Goal: Task Accomplishment & Management: Manage account settings

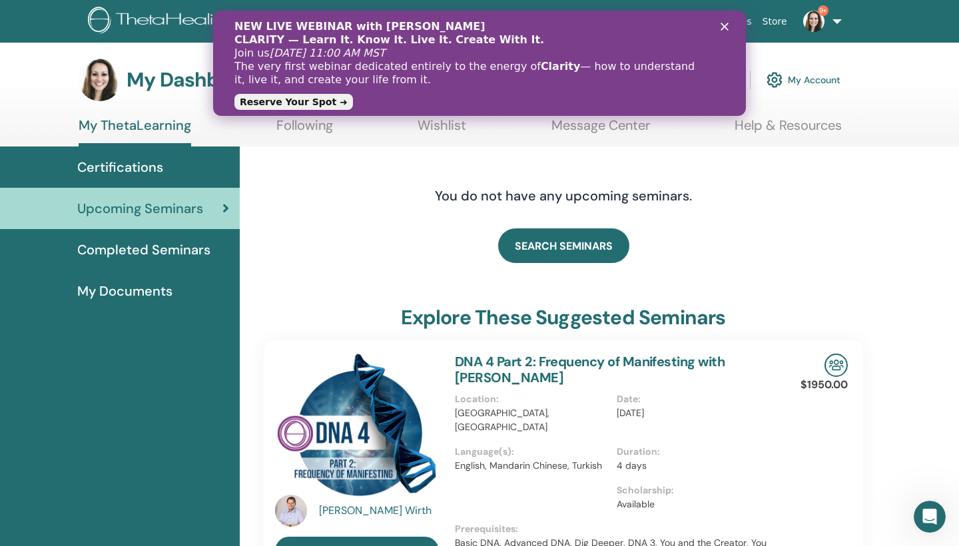
click at [686, 77] on div "NEW LIVE WEBINAR with Vianna Stibal CLARITY — Learn It. Know It. Live It. Creat…" at bounding box center [468, 53] width 469 height 67
click at [724, 25] on polygon "Close" at bounding box center [724, 27] width 8 height 8
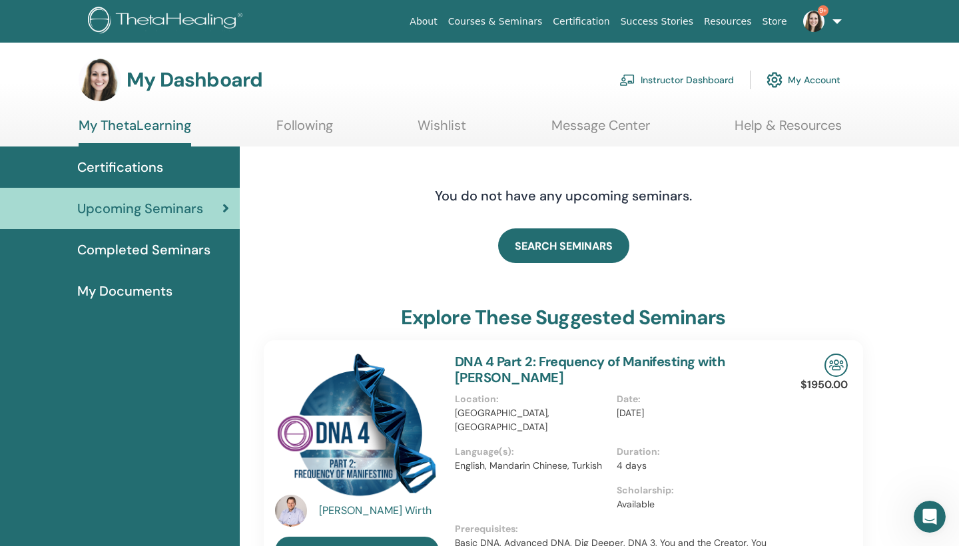
click at [704, 82] on link "Instructor Dashboard" at bounding box center [676, 79] width 115 height 29
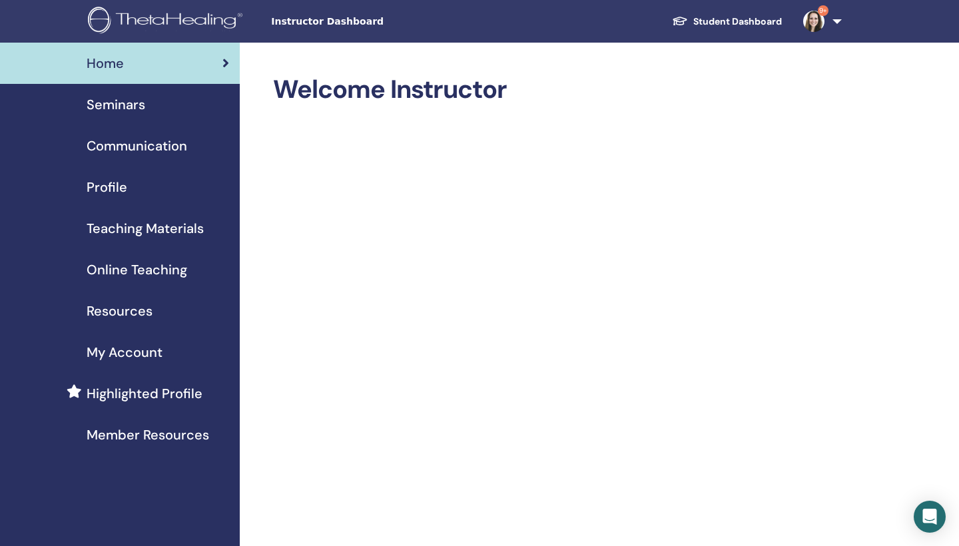
click at [134, 110] on span "Seminars" at bounding box center [116, 105] width 59 height 20
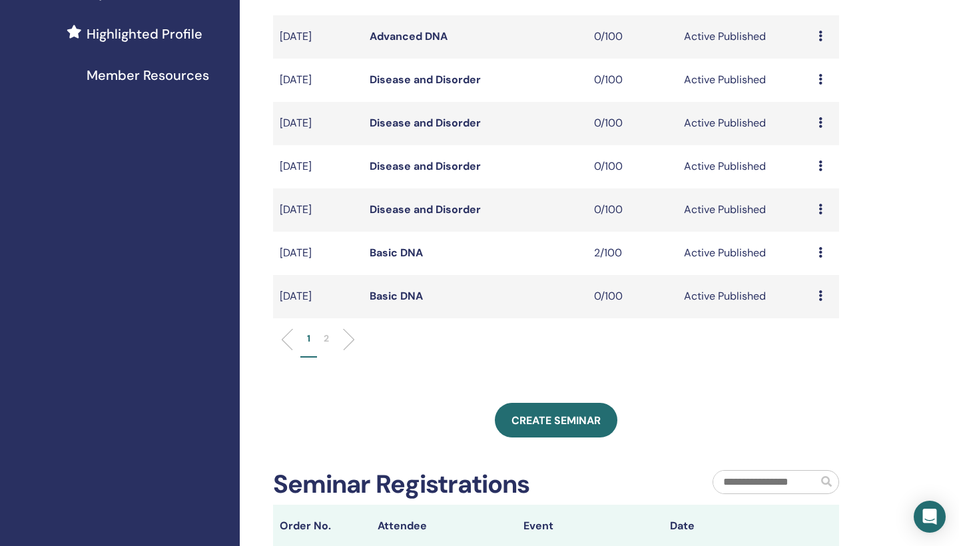
scroll to position [378, 0]
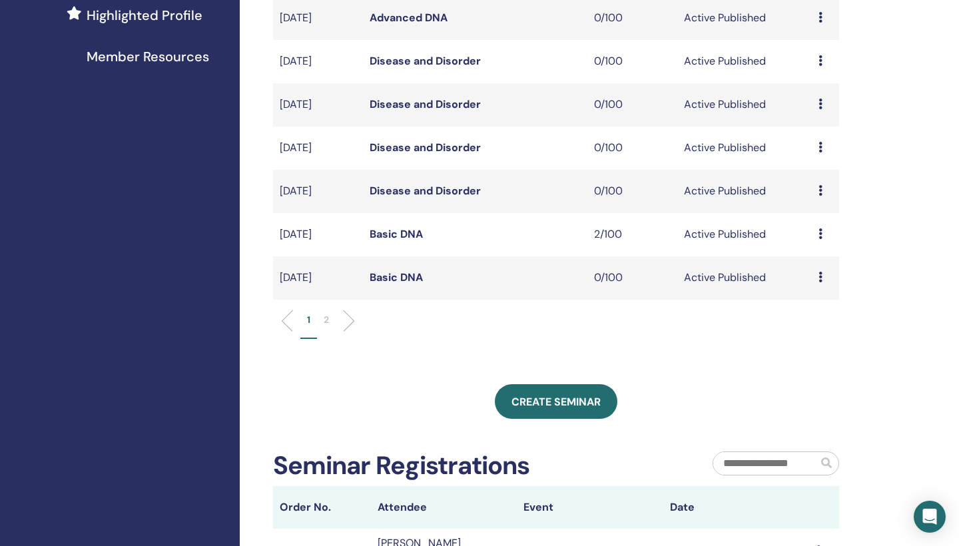
click at [324, 318] on p "2" at bounding box center [326, 320] width 5 height 14
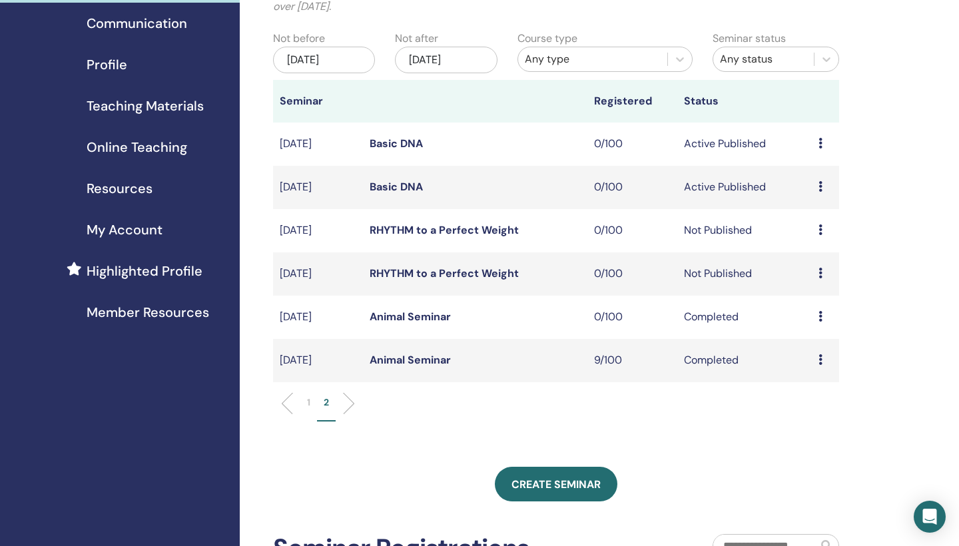
scroll to position [123, 0]
click at [497, 270] on link "RHYTHM to a Perfect Weight" at bounding box center [443, 273] width 149 height 14
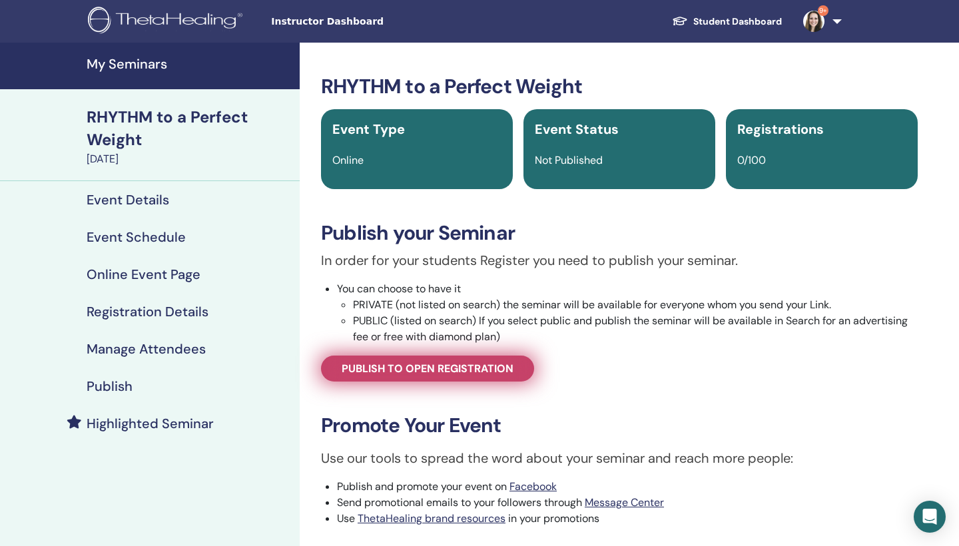
click at [485, 369] on span "Publish to open registration" at bounding box center [428, 369] width 172 height 14
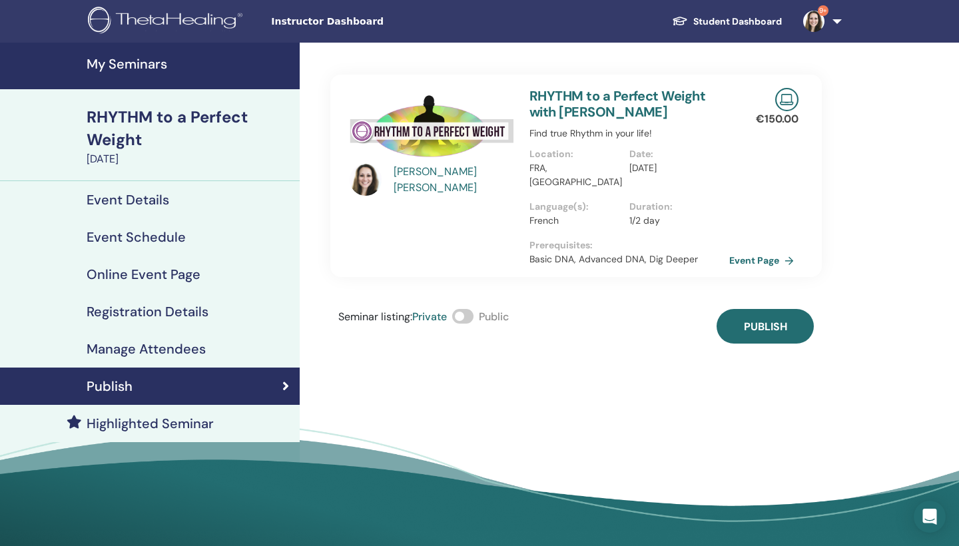
click at [471, 309] on span at bounding box center [462, 316] width 21 height 15
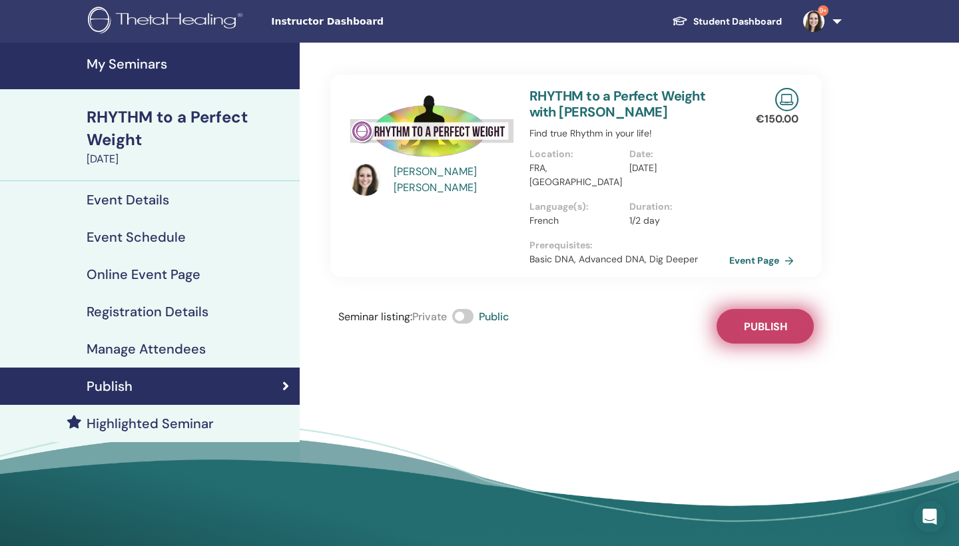
click at [754, 320] on span "Publish" at bounding box center [765, 327] width 43 height 14
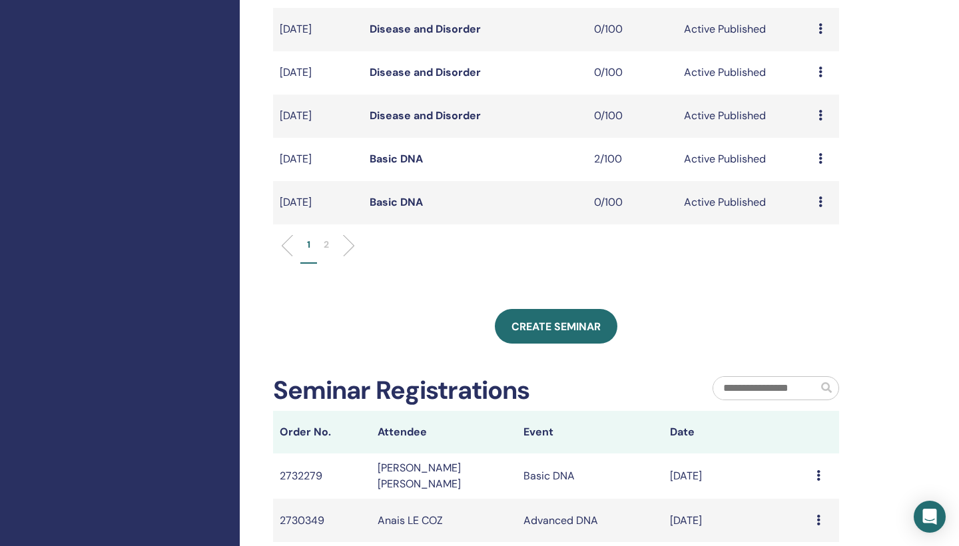
scroll to position [495, 0]
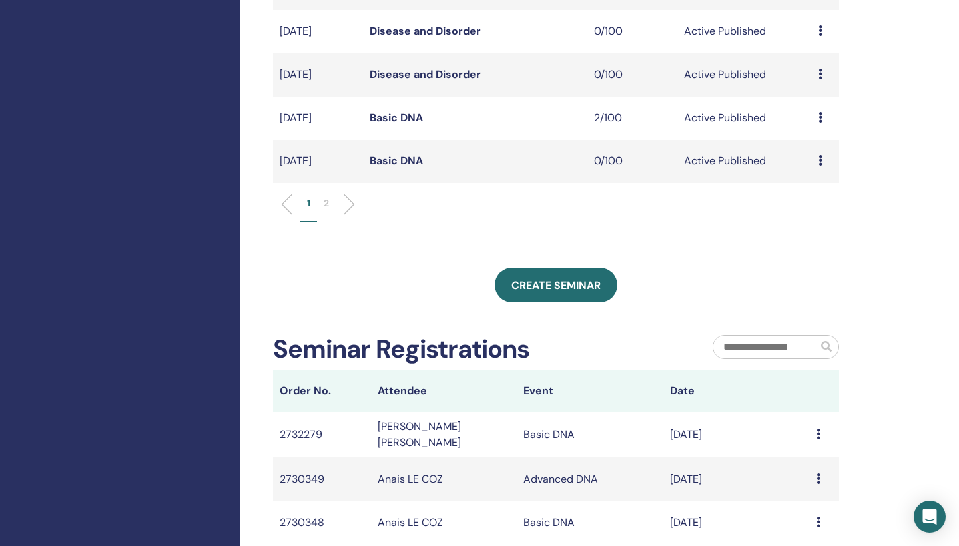
click at [327, 203] on p "2" at bounding box center [326, 203] width 5 height 14
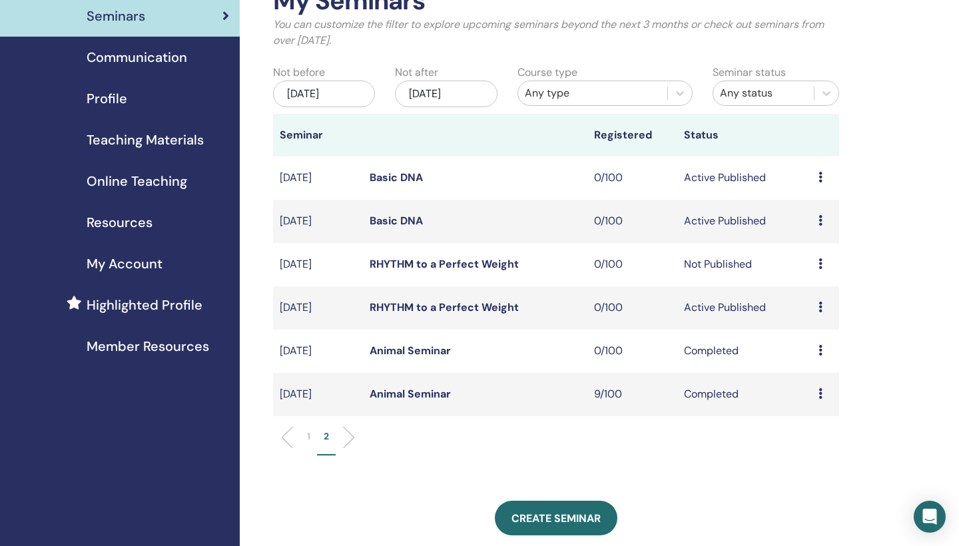
scroll to position [90, 0]
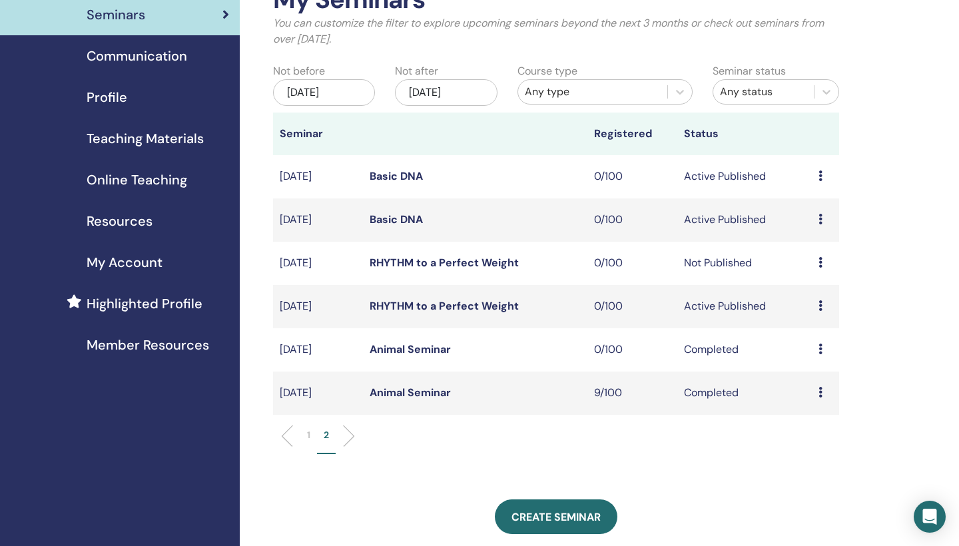
click at [423, 262] on link "RHYTHM to a Perfect Weight" at bounding box center [443, 263] width 149 height 14
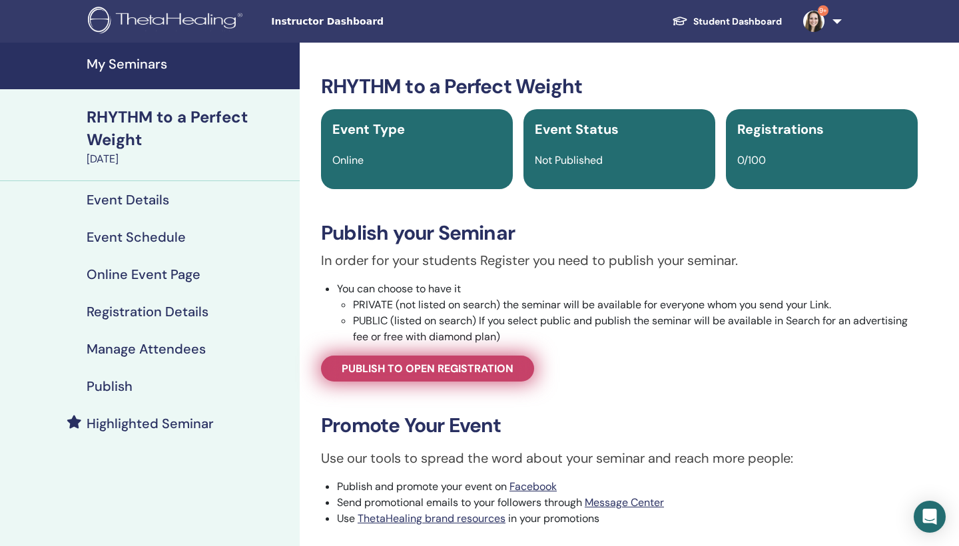
click at [473, 370] on span "Publish to open registration" at bounding box center [428, 369] width 172 height 14
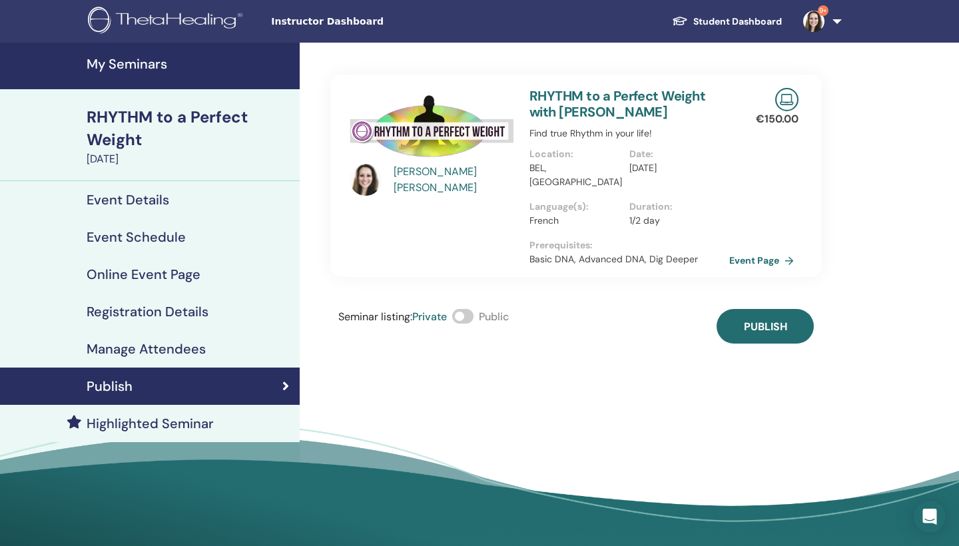
click at [473, 309] on span at bounding box center [462, 316] width 21 height 15
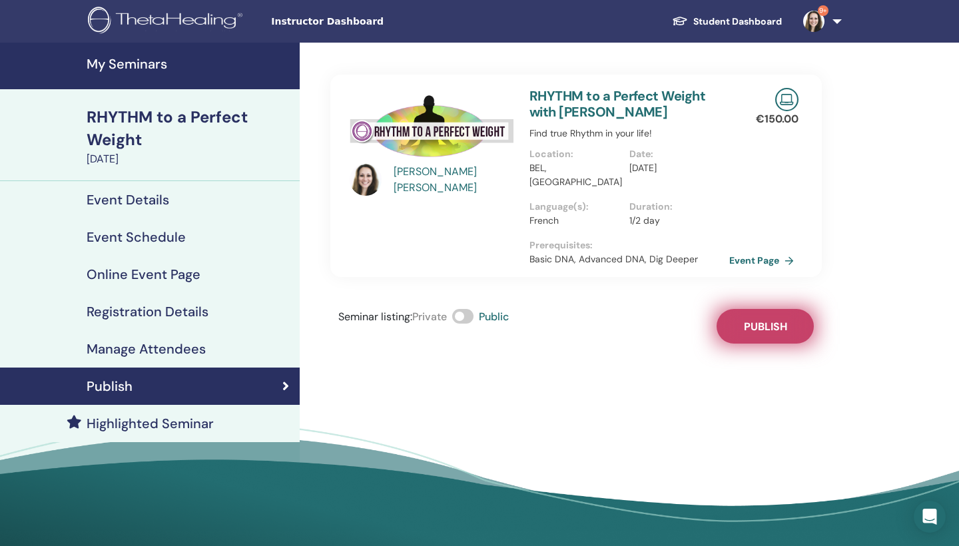
click at [756, 320] on span "Publish" at bounding box center [765, 327] width 43 height 14
click at [750, 250] on link "Event Page" at bounding box center [766, 260] width 70 height 20
click at [143, 201] on h4 "Event Details" at bounding box center [128, 200] width 83 height 16
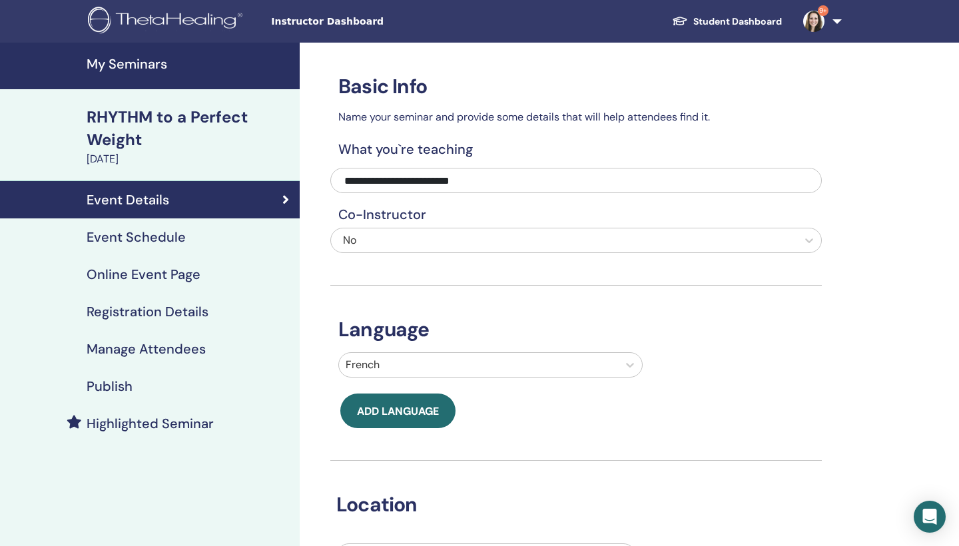
click at [171, 274] on h4 "Online Event Page" at bounding box center [144, 274] width 114 height 16
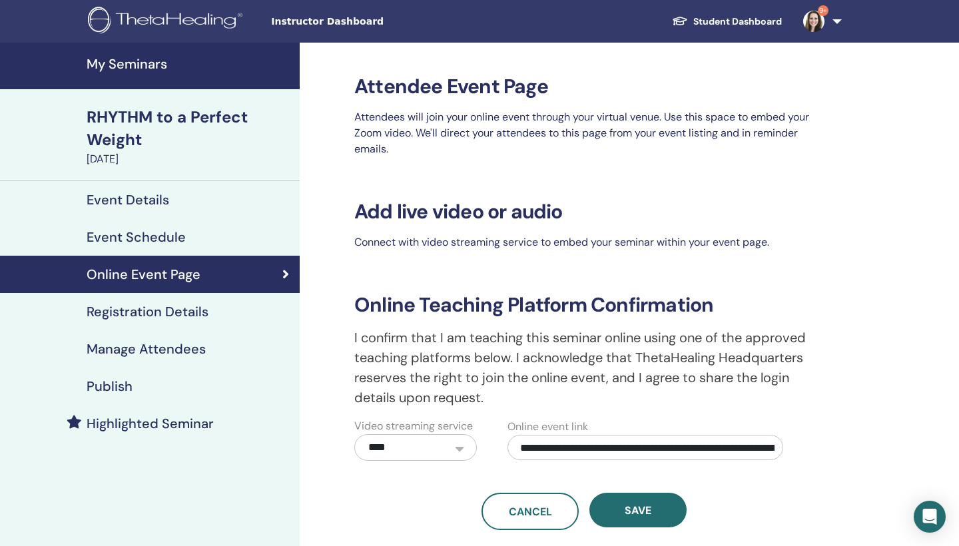
click at [174, 304] on h4 "Registration Details" at bounding box center [148, 312] width 122 height 16
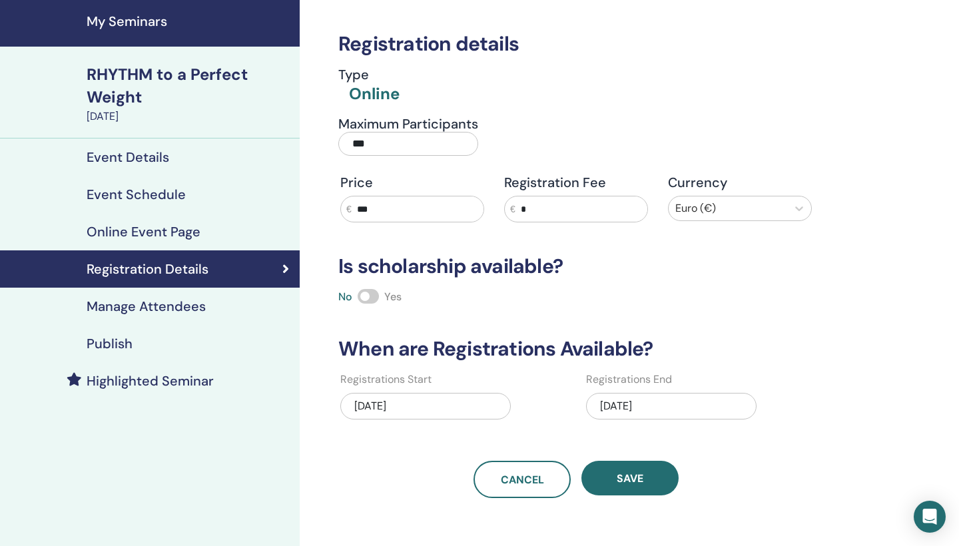
scroll to position [43, 0]
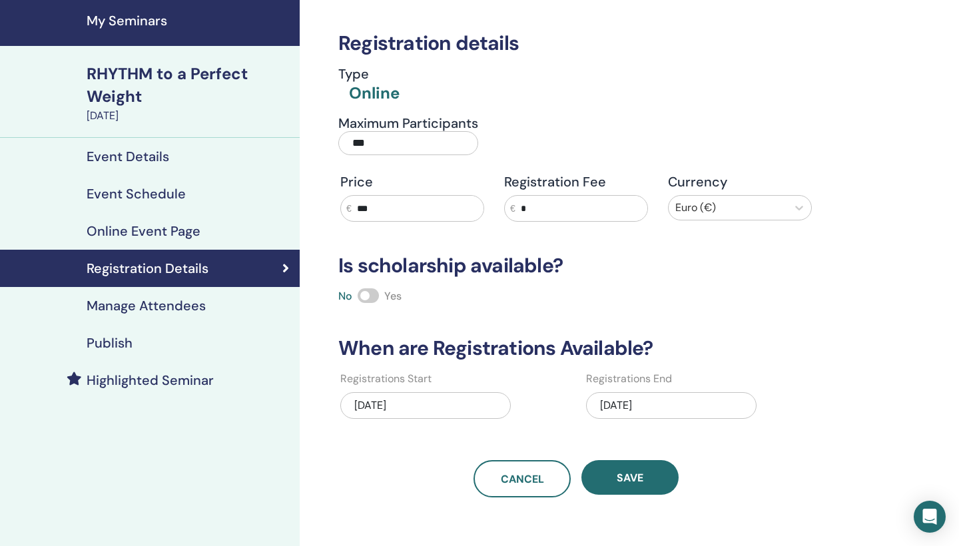
click at [402, 207] on input "***" at bounding box center [418, 208] width 132 height 25
type input "*"
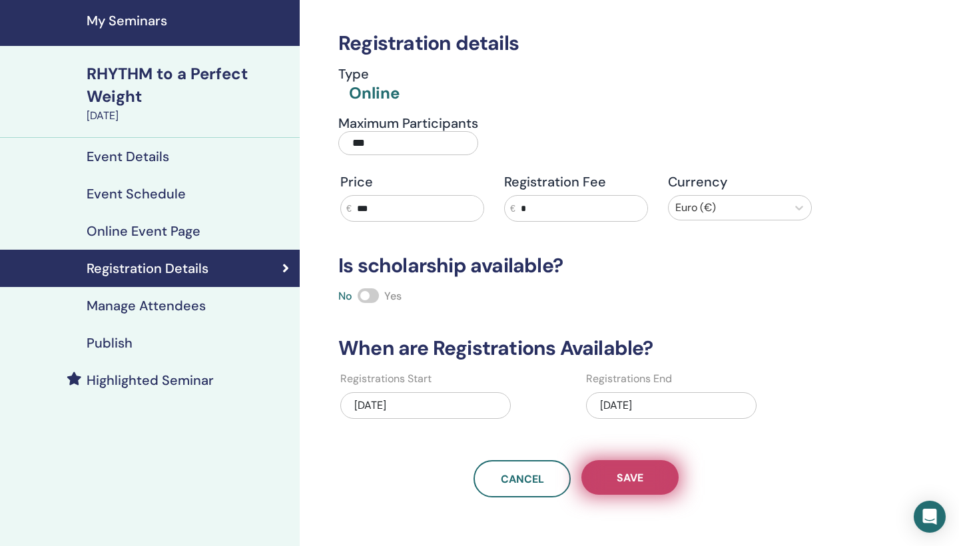
type input "***"
click at [637, 475] on span "Save" at bounding box center [629, 478] width 27 height 14
click at [633, 470] on button "Save" at bounding box center [629, 477] width 97 height 35
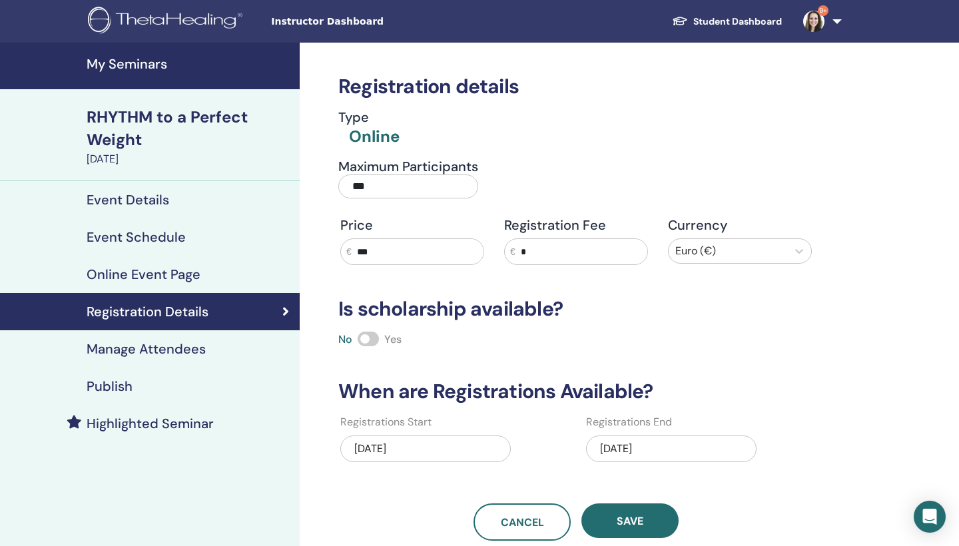
scroll to position [0, 0]
click at [308, 22] on span "Instructor Dashboard" at bounding box center [371, 22] width 200 height 14
click at [839, 23] on link "9+" at bounding box center [819, 21] width 55 height 43
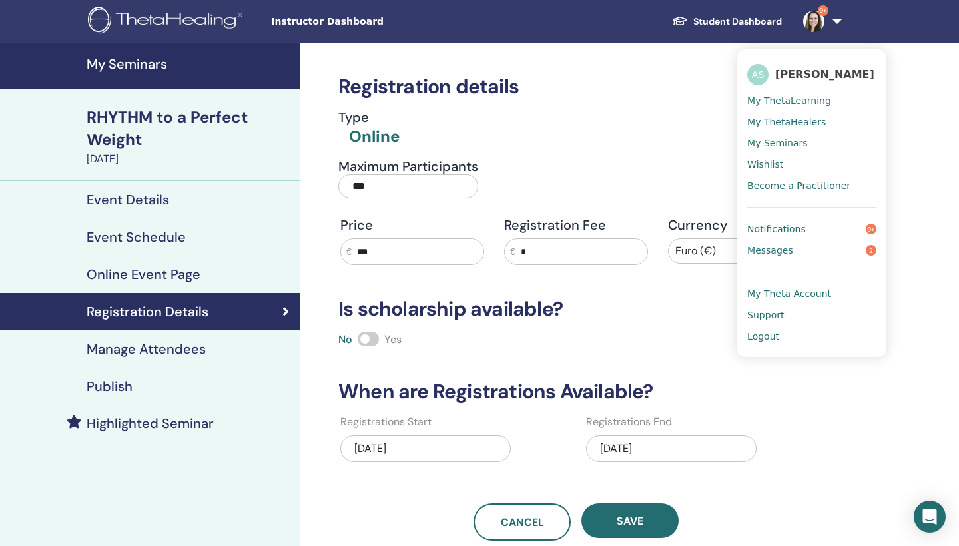
click at [791, 141] on span "My Seminars" at bounding box center [777, 143] width 60 height 12
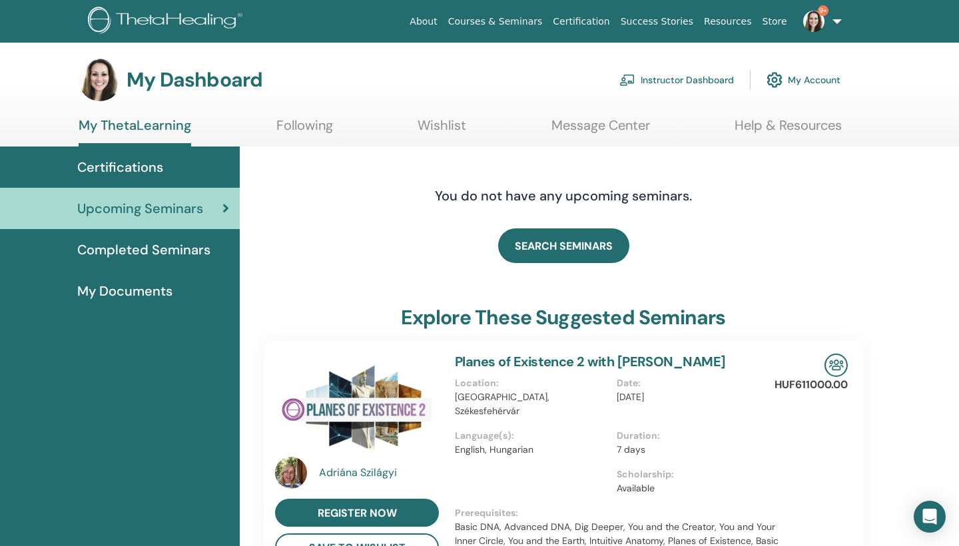
click at [676, 75] on link "Instructor Dashboard" at bounding box center [676, 79] width 115 height 29
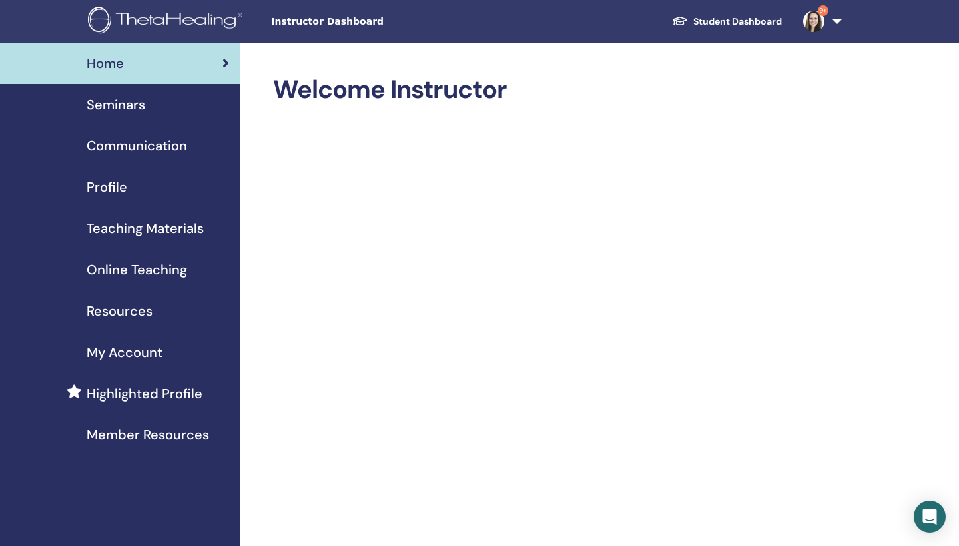
click at [134, 105] on span "Seminars" at bounding box center [116, 105] width 59 height 20
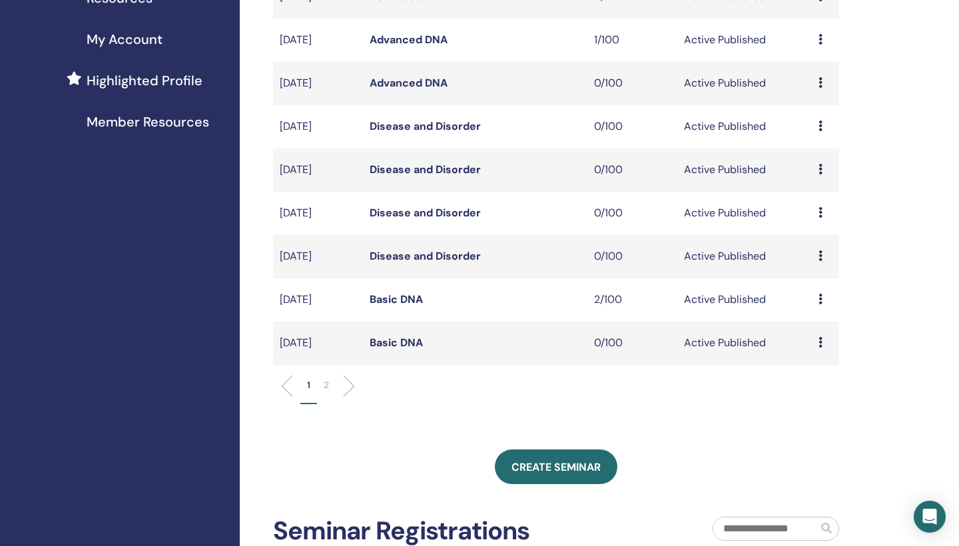
scroll to position [326, 0]
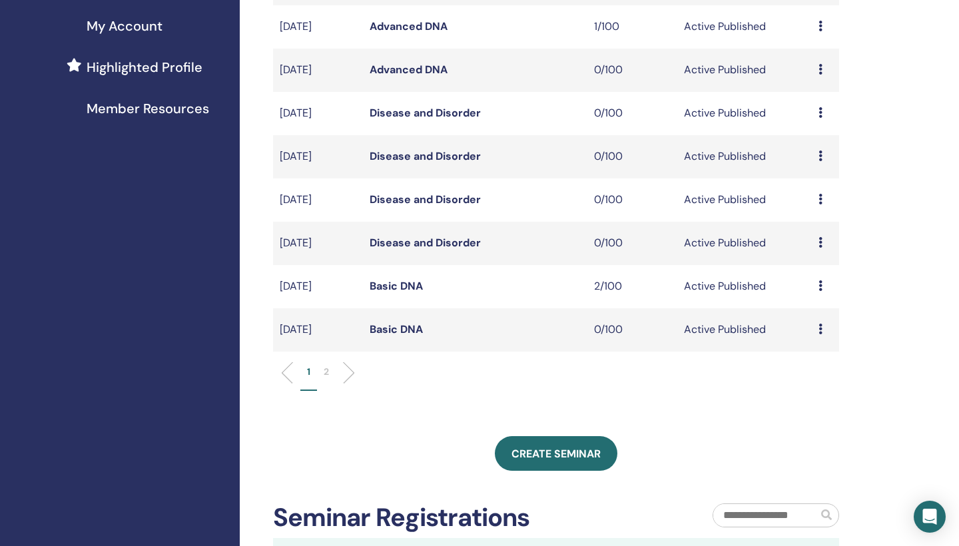
click at [328, 369] on p "2" at bounding box center [326, 372] width 5 height 14
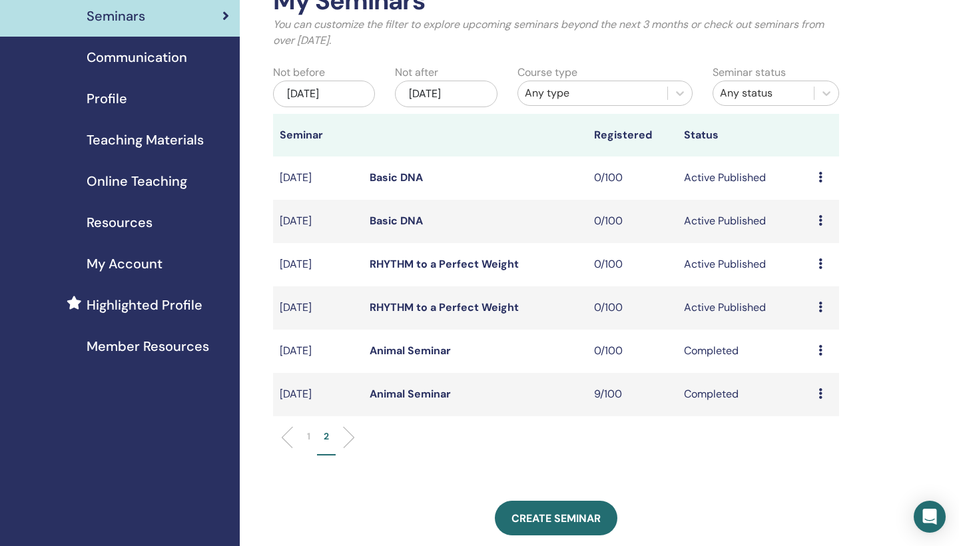
scroll to position [68, 0]
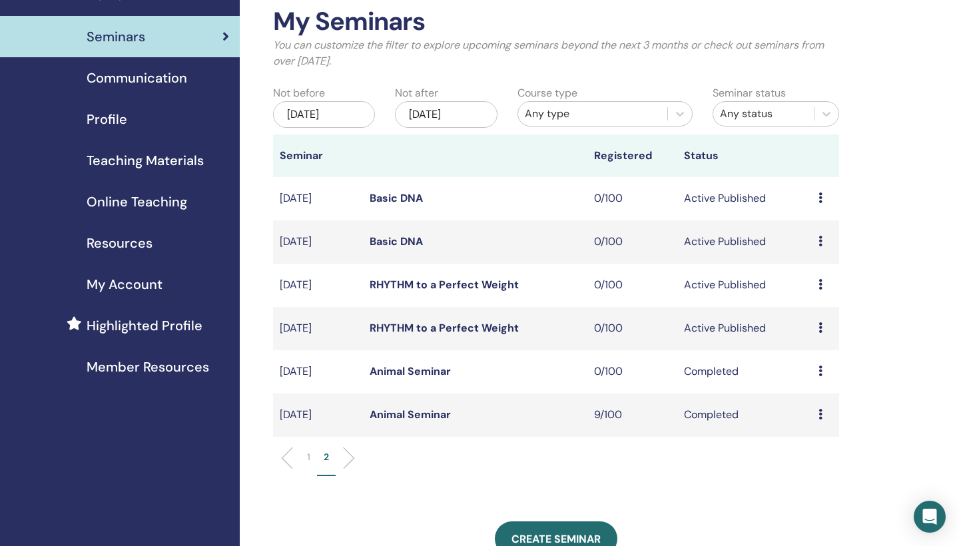
click at [471, 282] on link "RHYTHM to a Perfect Weight" at bounding box center [443, 285] width 149 height 14
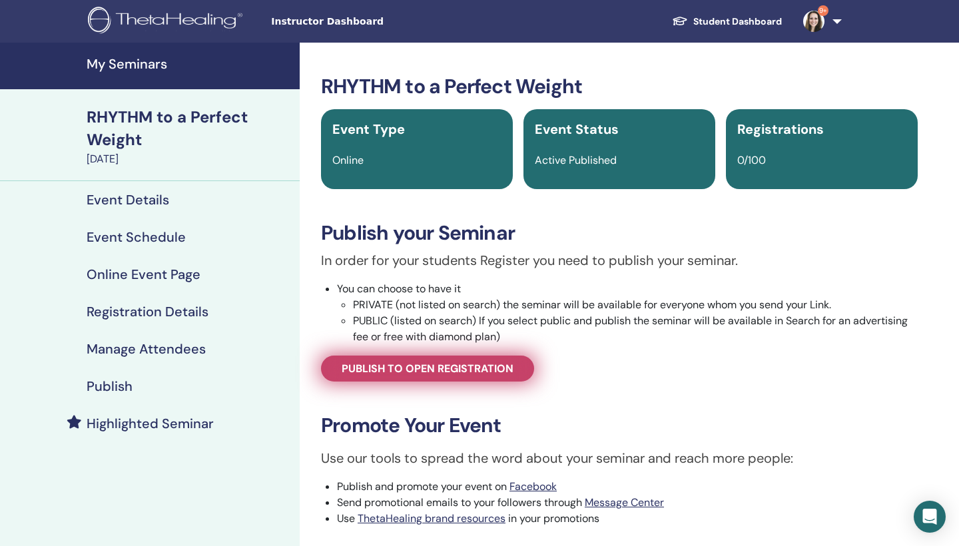
click at [473, 370] on span "Publish to open registration" at bounding box center [428, 369] width 172 height 14
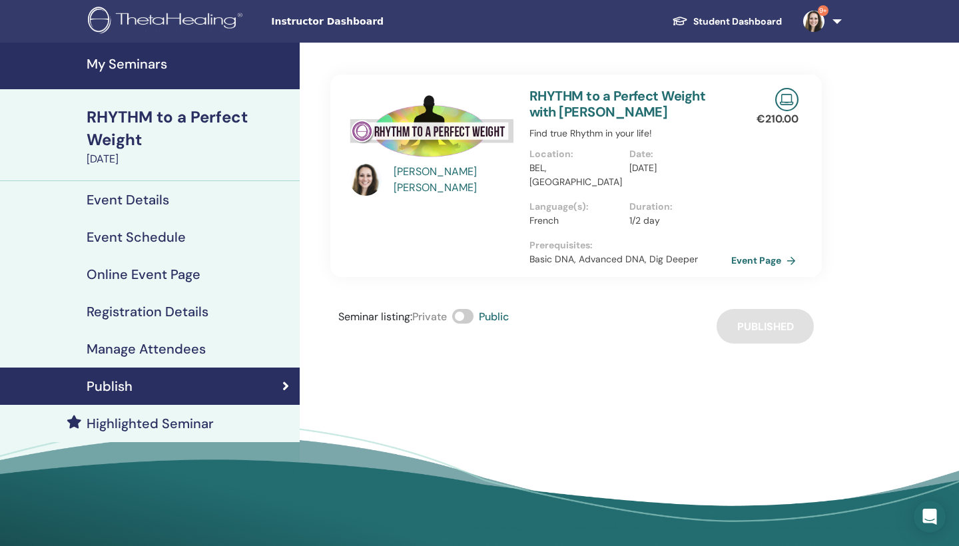
click at [768, 250] on link "Event Page" at bounding box center [766, 260] width 70 height 20
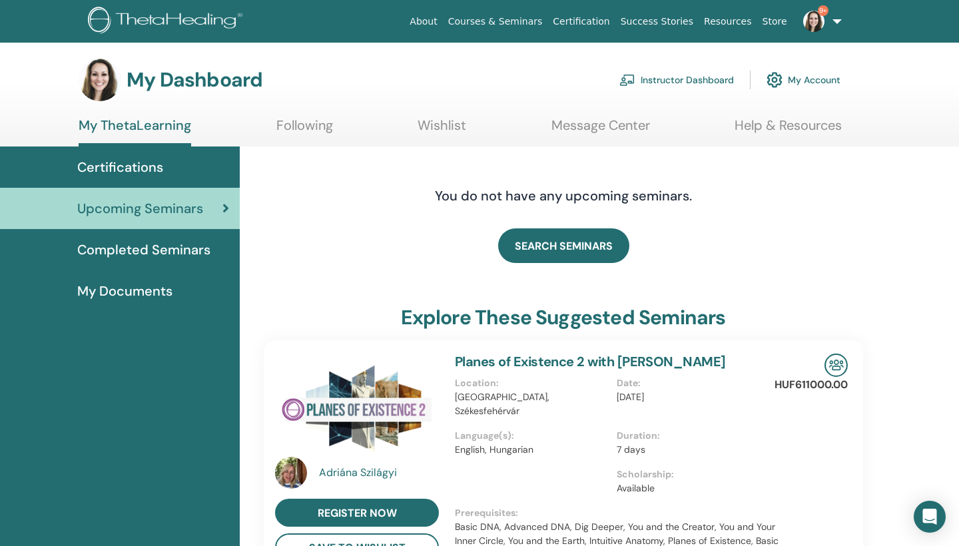
click at [660, 81] on link "Instructor Dashboard" at bounding box center [676, 79] width 115 height 29
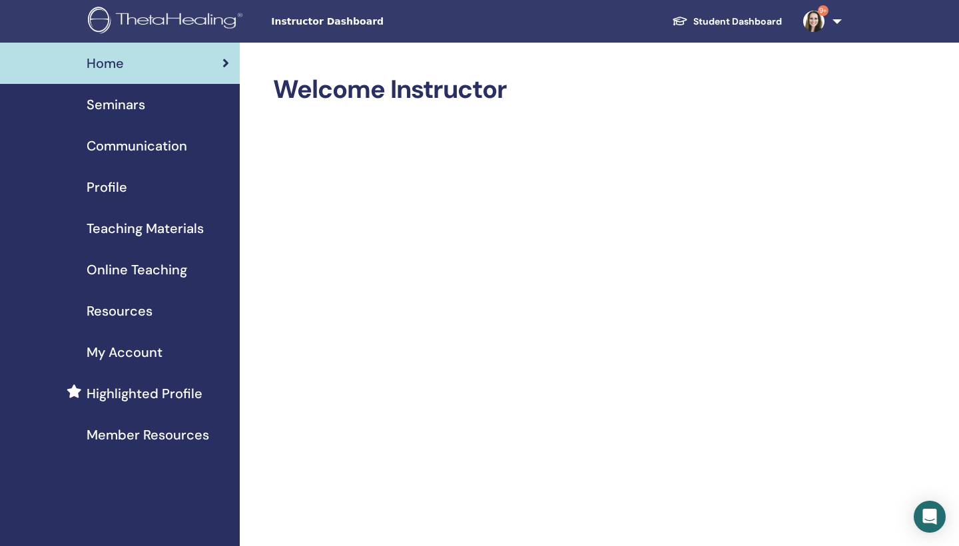
click at [132, 103] on span "Seminars" at bounding box center [116, 105] width 59 height 20
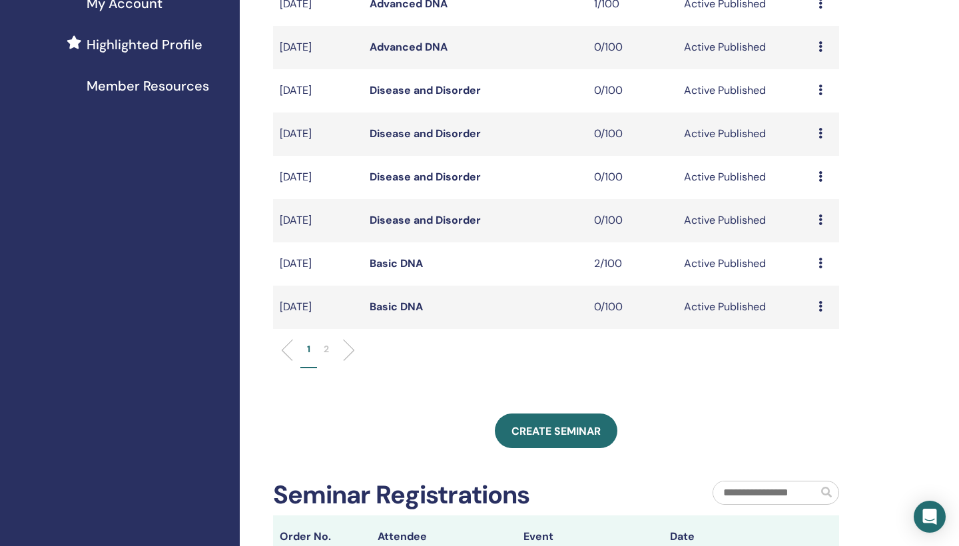
scroll to position [361, 0]
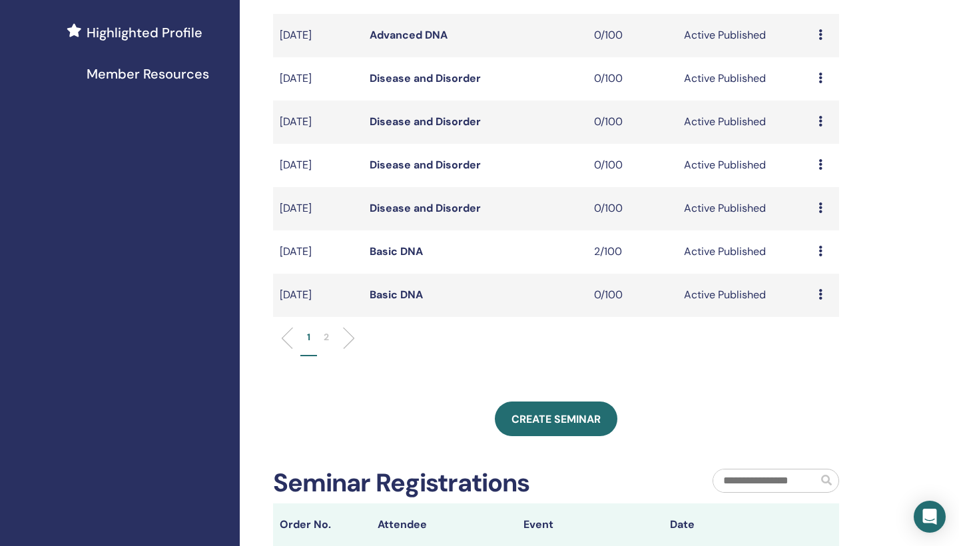
click at [329, 334] on p "2" at bounding box center [326, 337] width 5 height 14
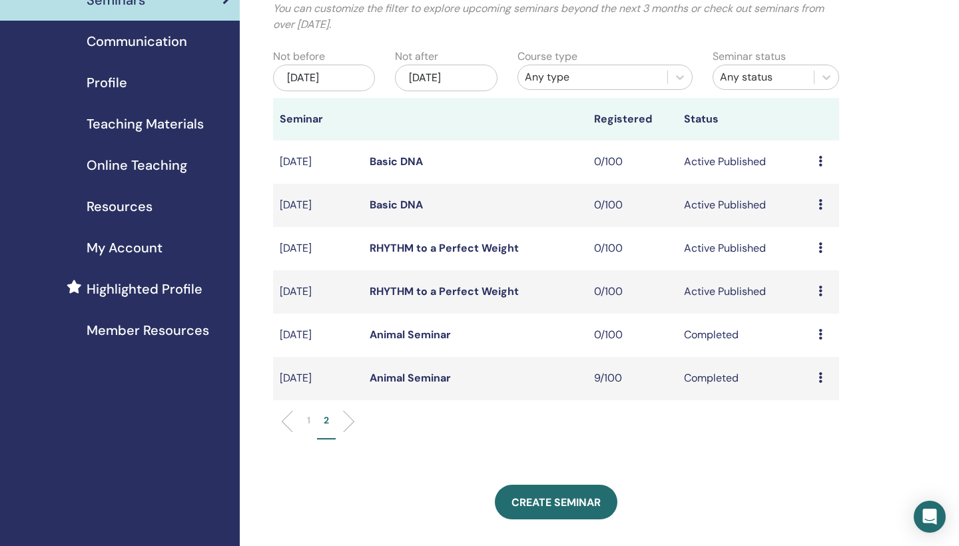
scroll to position [94, 0]
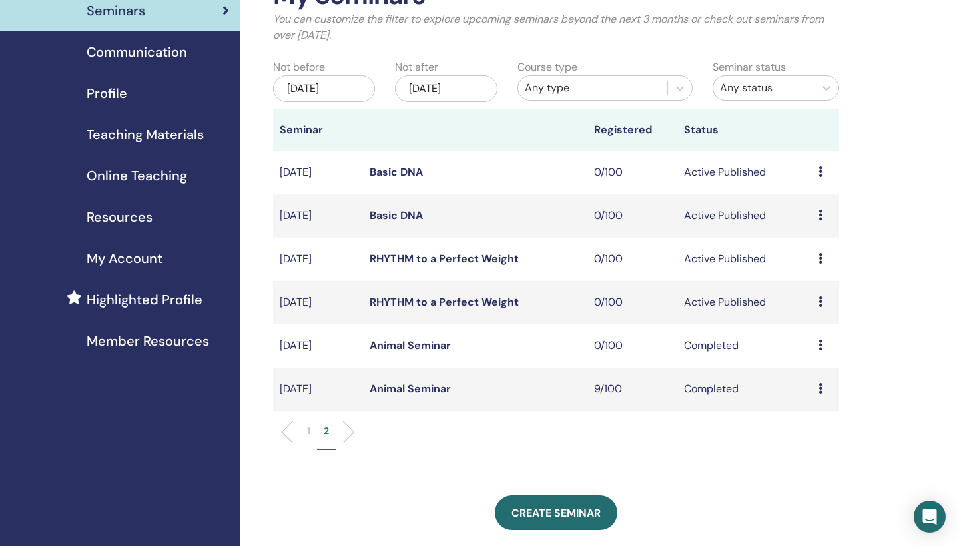
click at [473, 296] on link "RHYTHM to a Perfect Weight" at bounding box center [443, 302] width 149 height 14
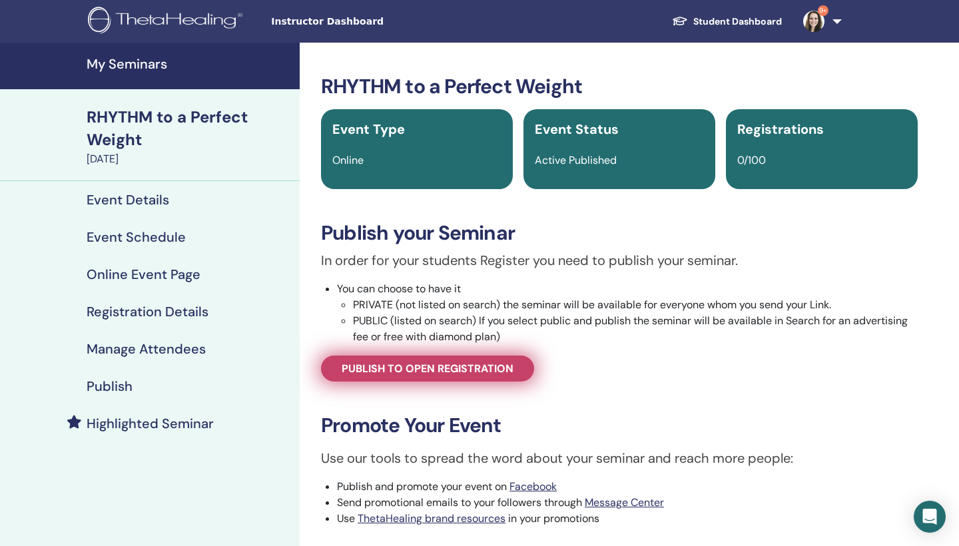
click at [481, 370] on span "Publish to open registration" at bounding box center [428, 369] width 172 height 14
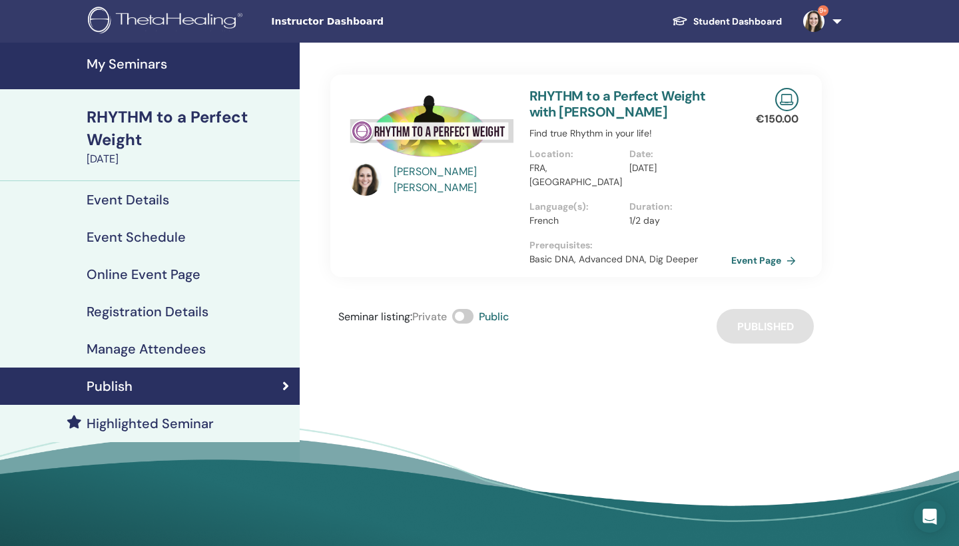
click at [758, 250] on link "Event Page" at bounding box center [766, 260] width 70 height 20
click at [150, 312] on h4 "Registration Details" at bounding box center [148, 312] width 122 height 16
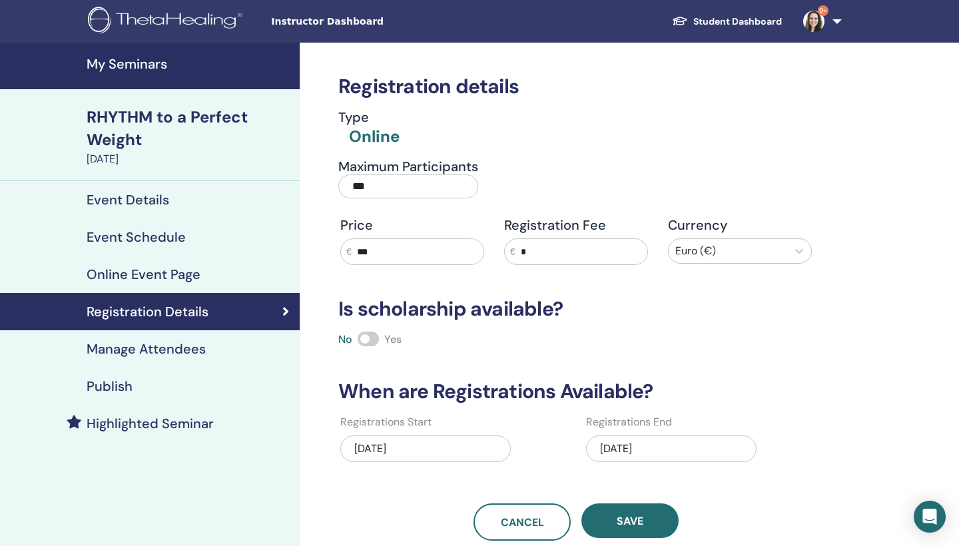
drag, startPoint x: 395, startPoint y: 248, endPoint x: 336, endPoint y: 249, distance: 58.6
click at [336, 249] on div "Price € ***" at bounding box center [412, 241] width 164 height 48
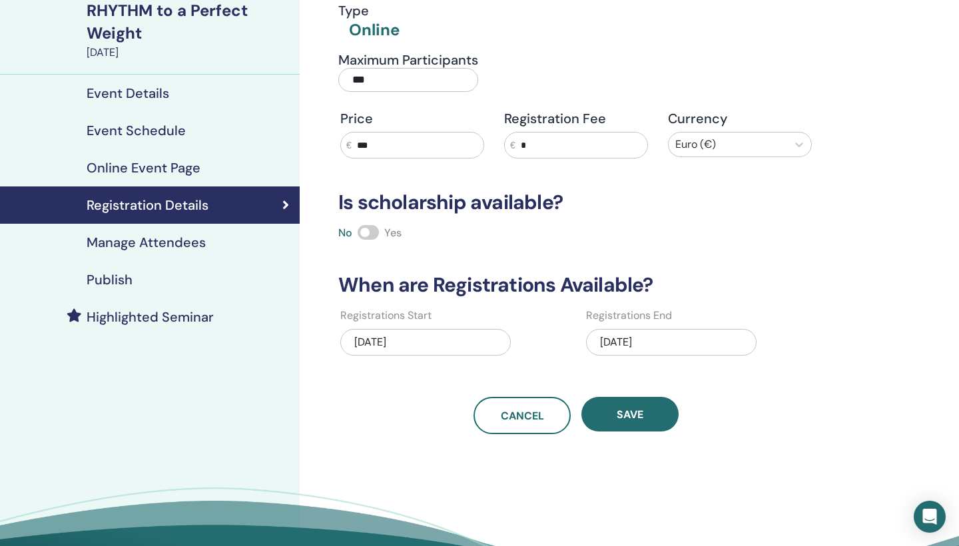
scroll to position [118, 0]
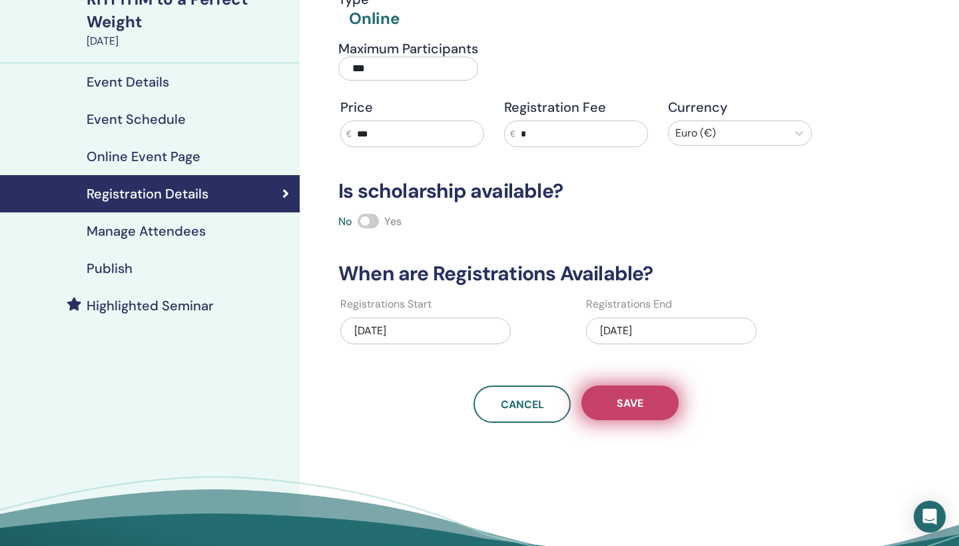
type input "***"
click at [619, 405] on span "Save" at bounding box center [629, 403] width 27 height 14
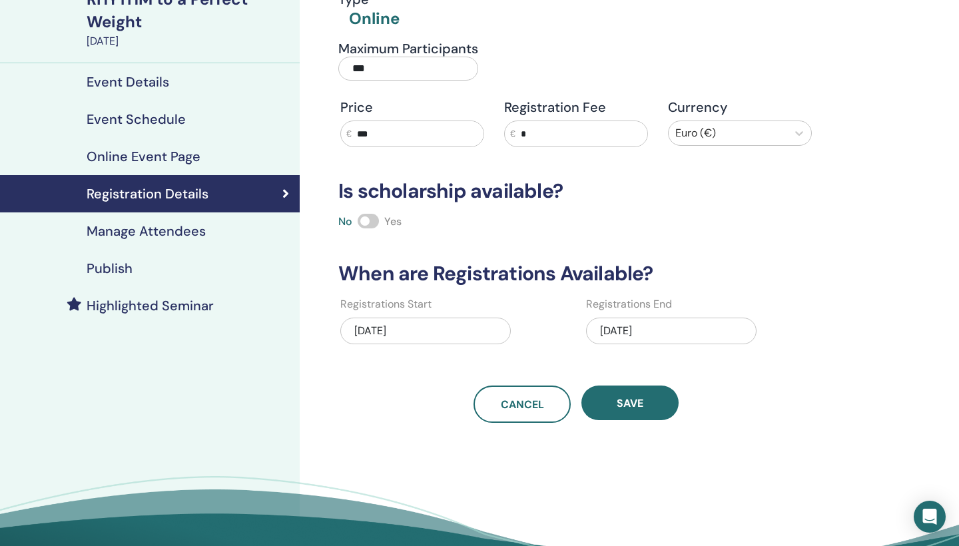
click at [148, 79] on h4 "Event Details" at bounding box center [128, 82] width 83 height 16
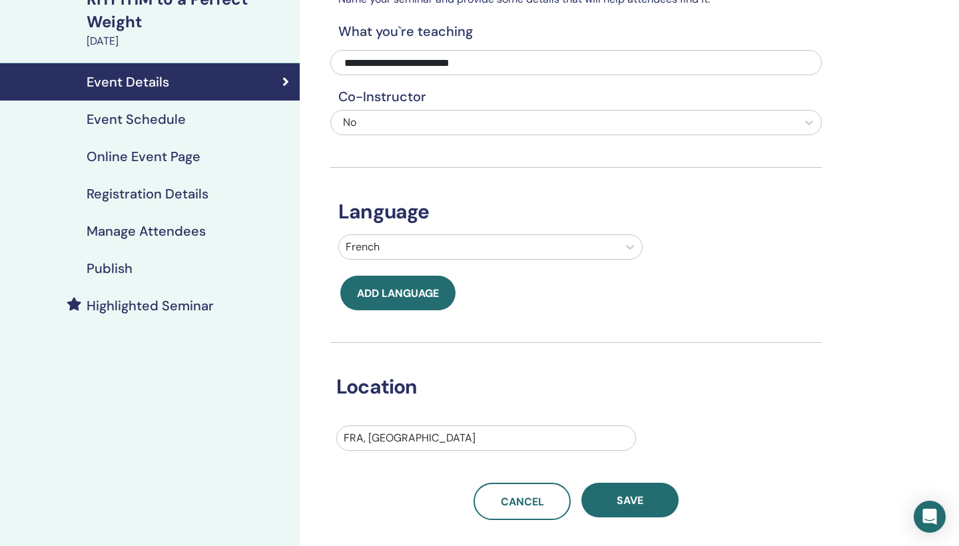
click at [116, 267] on h4 "Publish" at bounding box center [110, 268] width 46 height 16
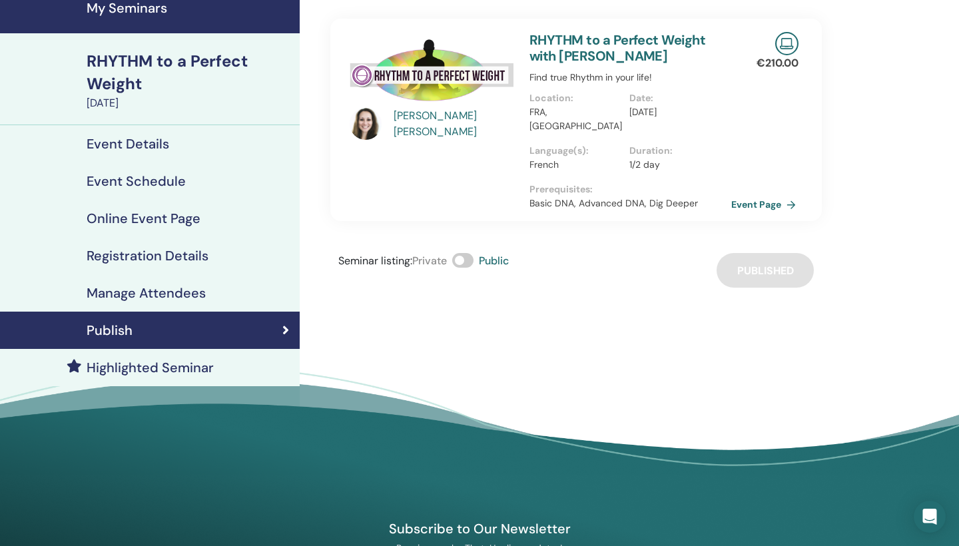
scroll to position [55, 0]
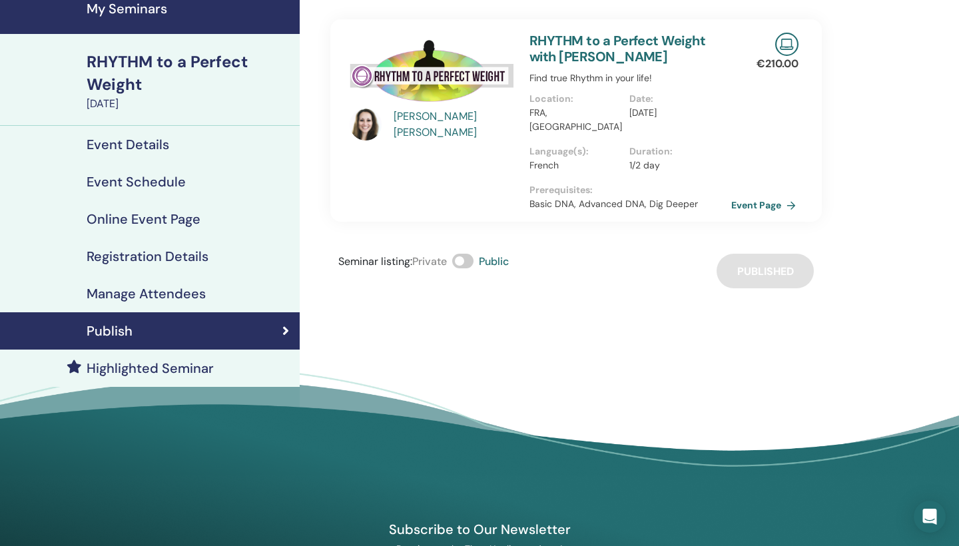
click at [746, 195] on link "Event Page" at bounding box center [766, 205] width 70 height 20
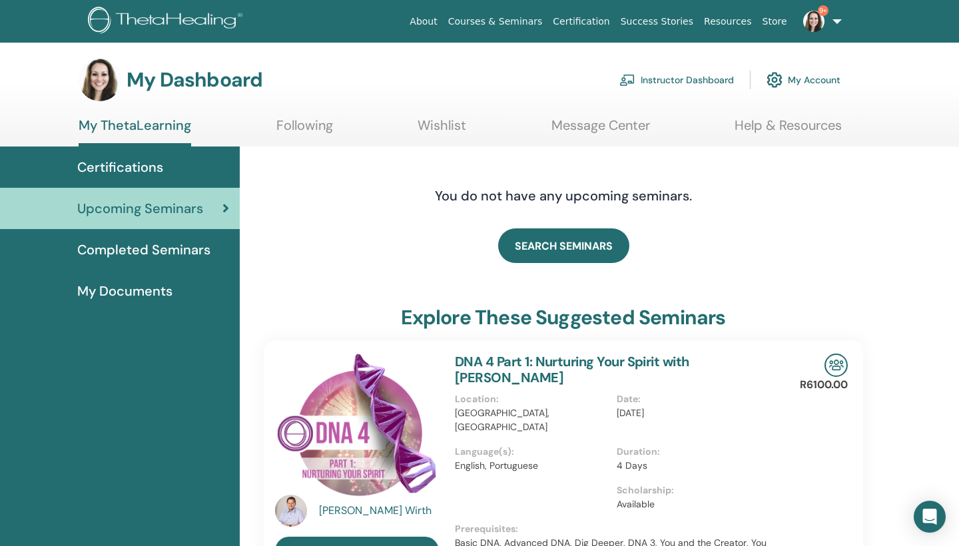
click at [680, 77] on link "Instructor Dashboard" at bounding box center [676, 79] width 115 height 29
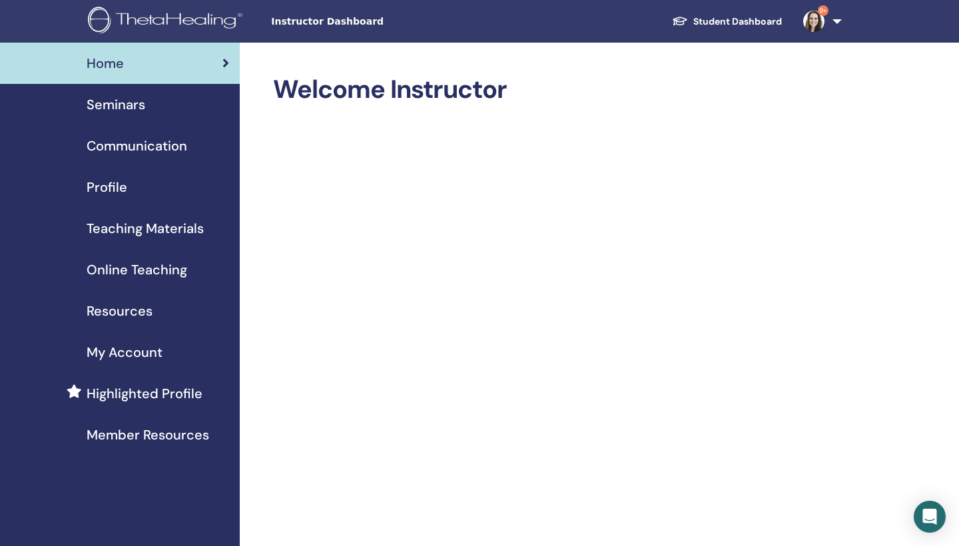
click at [132, 108] on span "Seminars" at bounding box center [116, 105] width 59 height 20
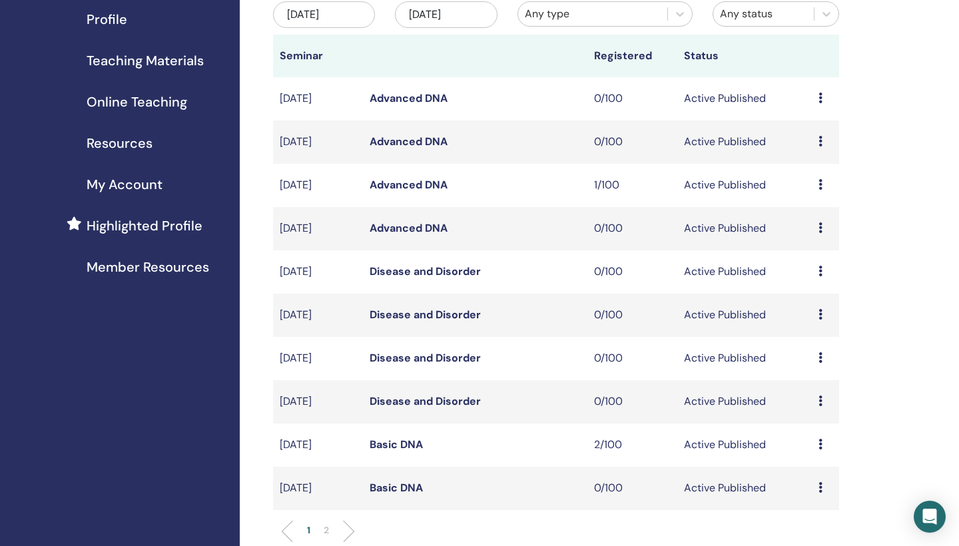
scroll to position [308, 0]
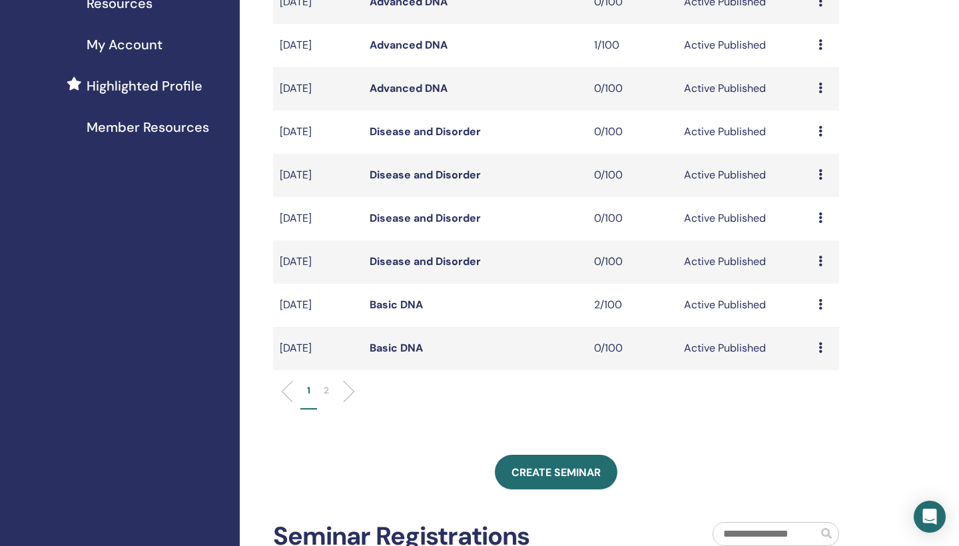
click at [328, 390] on p "2" at bounding box center [326, 390] width 5 height 14
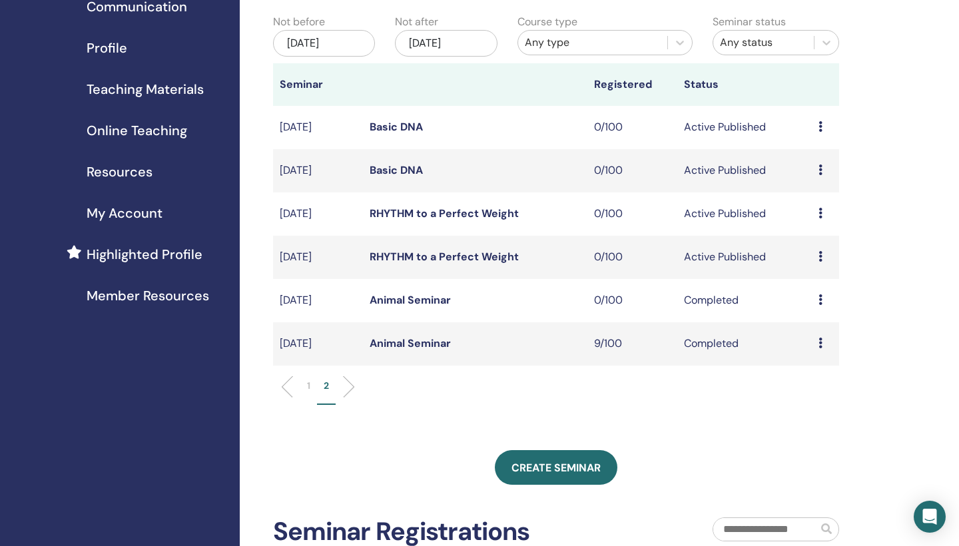
scroll to position [138, 0]
click at [497, 214] on link "RHYTHM to a Perfect Weight" at bounding box center [443, 214] width 149 height 14
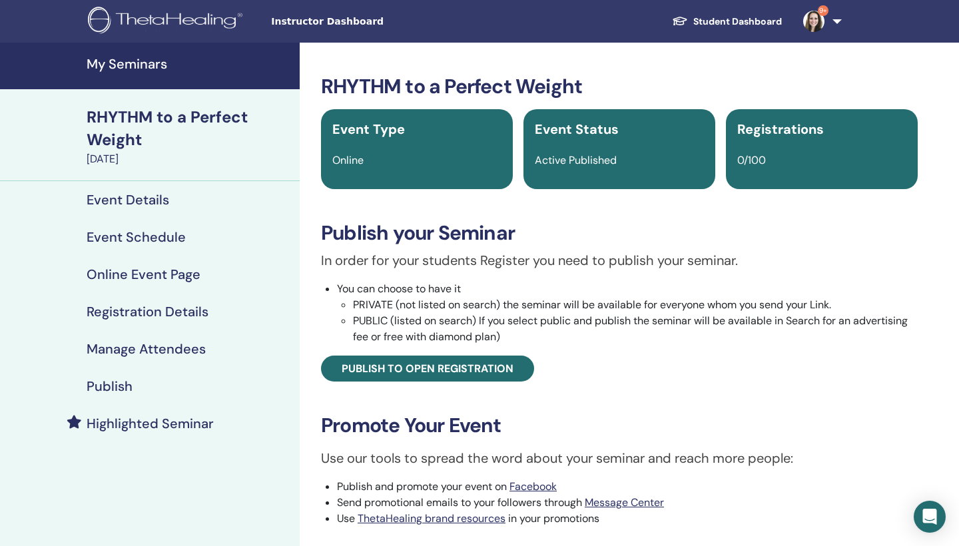
click at [167, 309] on h4 "Registration Details" at bounding box center [148, 312] width 122 height 16
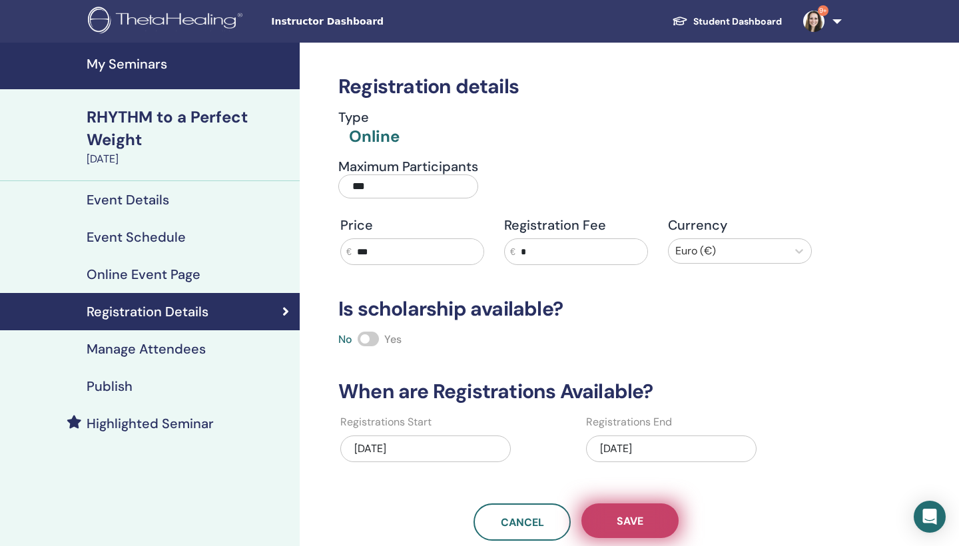
click at [634, 519] on span "Save" at bounding box center [629, 521] width 27 height 14
click at [152, 198] on h4 "Event Details" at bounding box center [128, 200] width 83 height 16
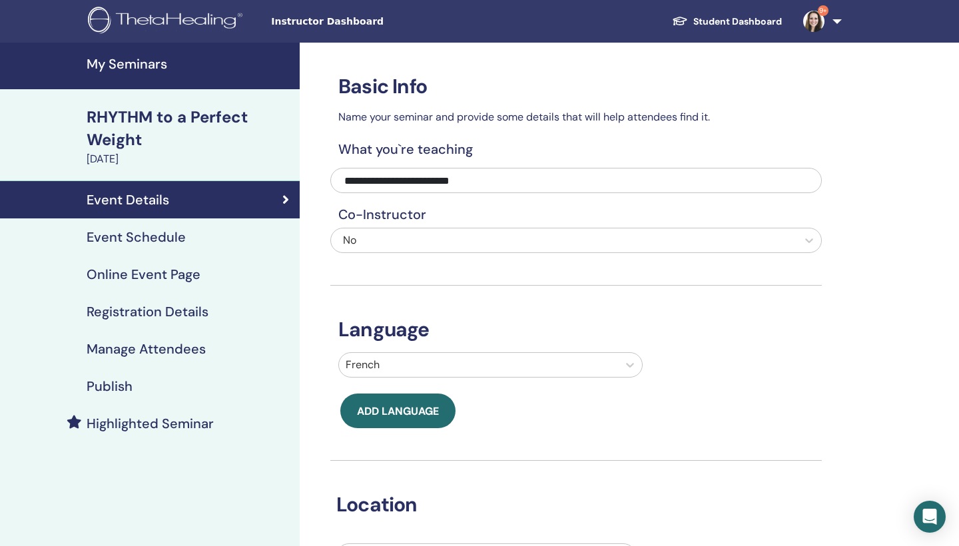
click at [123, 385] on h4 "Publish" at bounding box center [110, 386] width 46 height 16
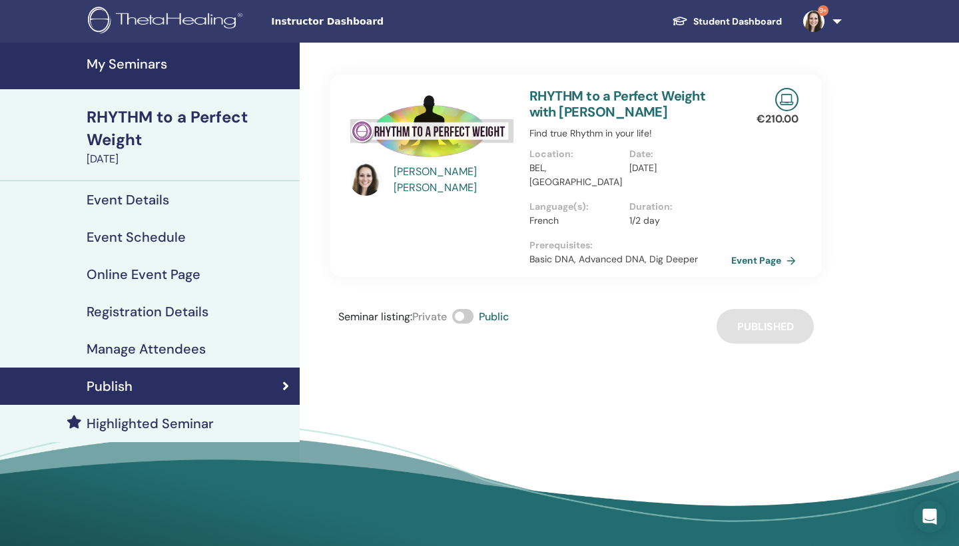
click at [752, 250] on link "Event Page" at bounding box center [766, 260] width 70 height 20
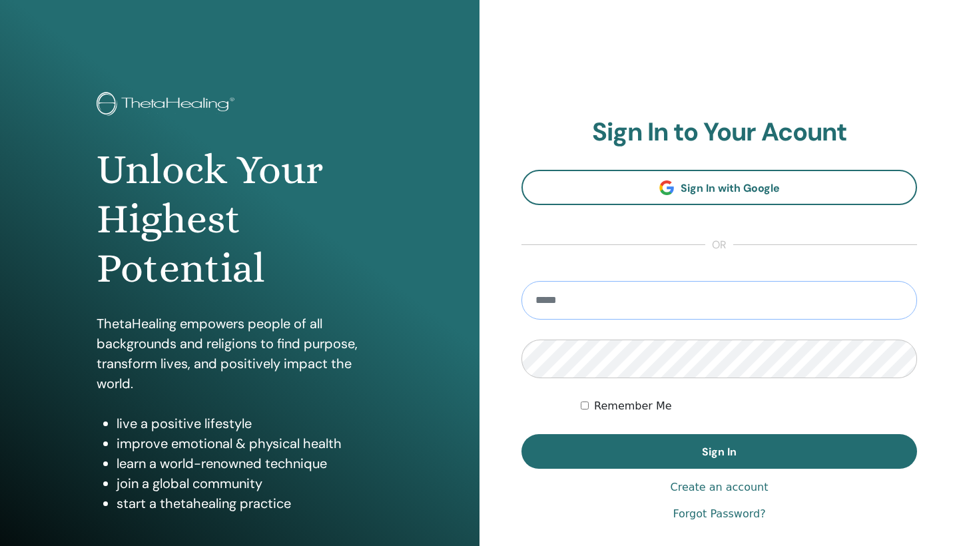
type input "**********"
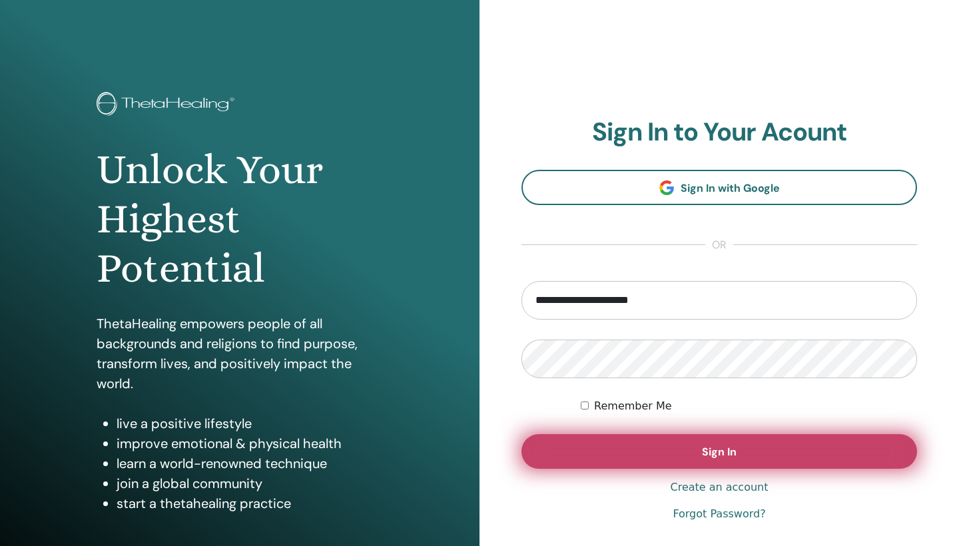
click at [744, 455] on button "Sign In" at bounding box center [718, 451] width 395 height 35
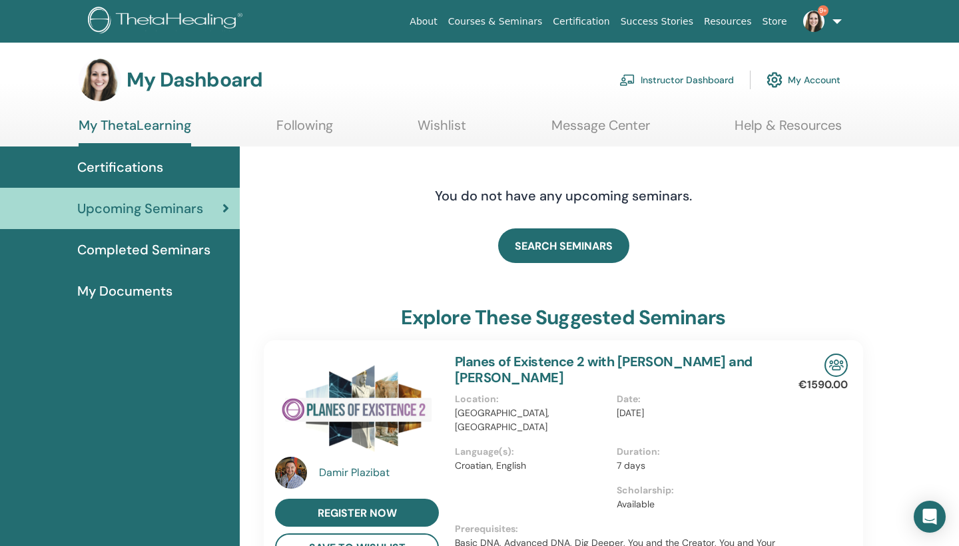
click at [697, 76] on link "Instructor Dashboard" at bounding box center [676, 79] width 115 height 29
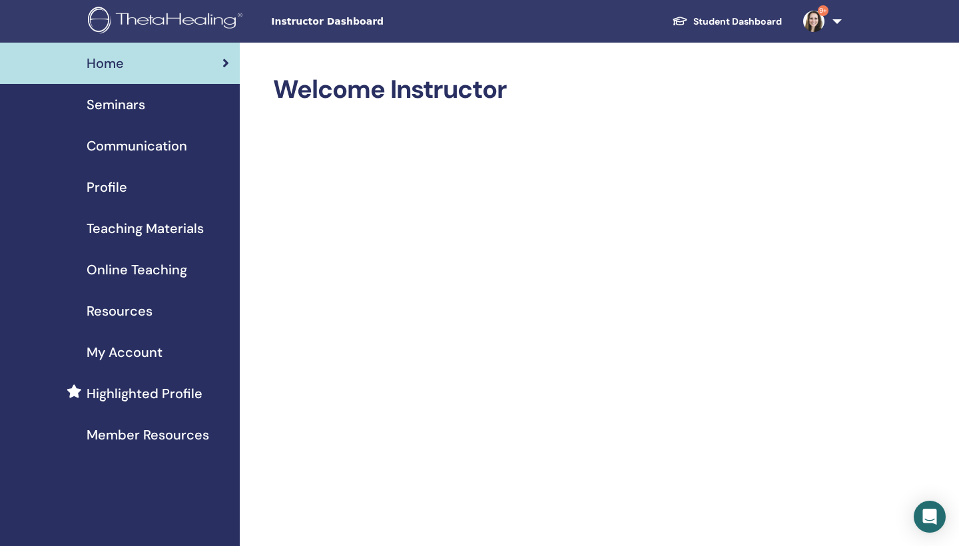
click at [135, 109] on span "Seminars" at bounding box center [116, 105] width 59 height 20
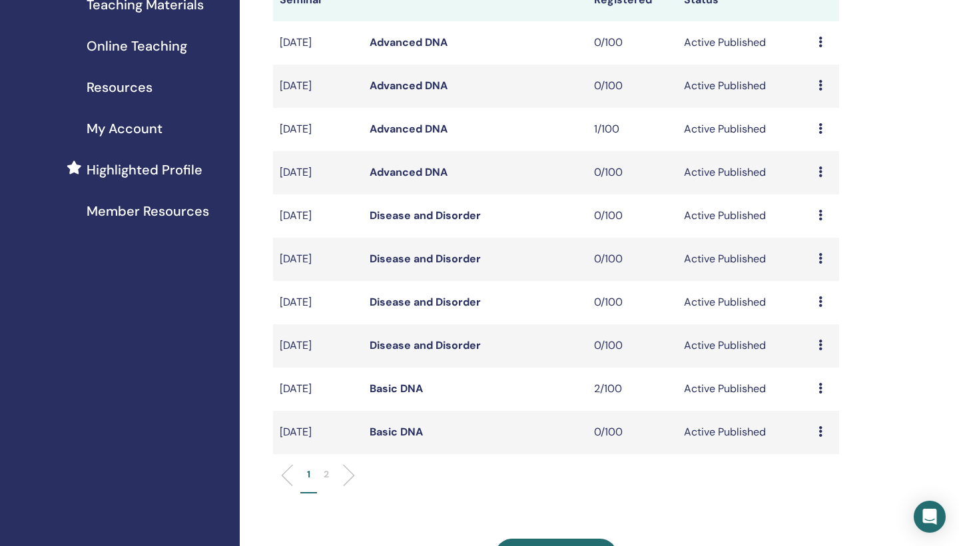
scroll to position [396, 0]
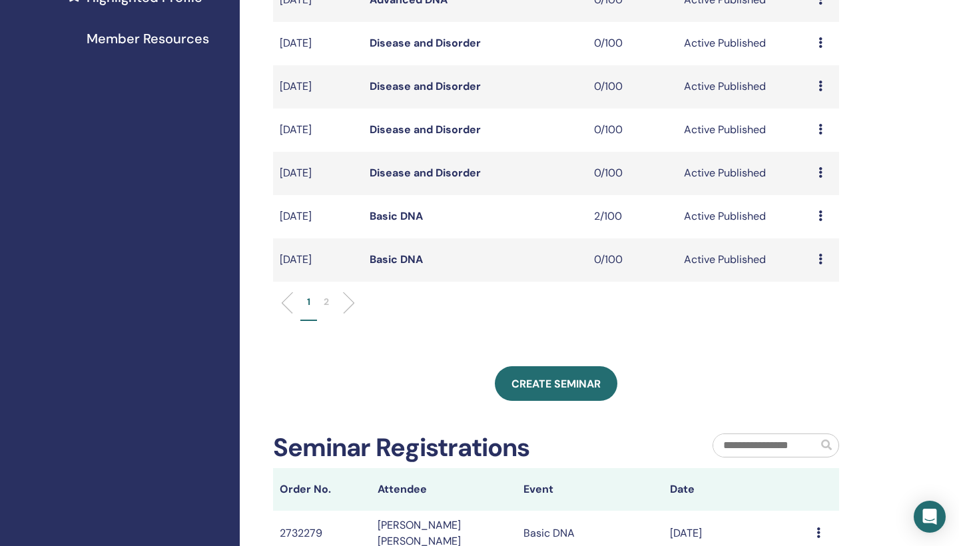
click at [324, 300] on p "2" at bounding box center [326, 302] width 5 height 14
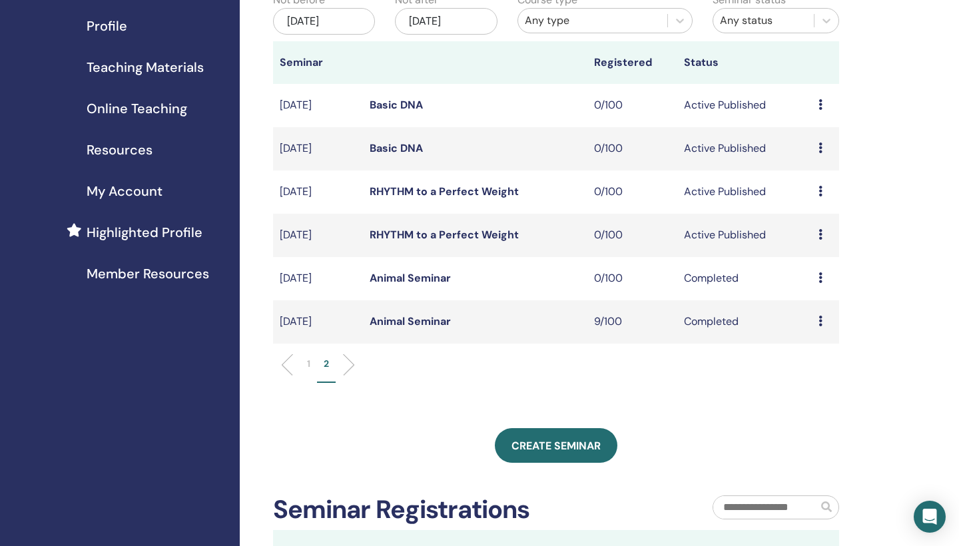
scroll to position [116, 0]
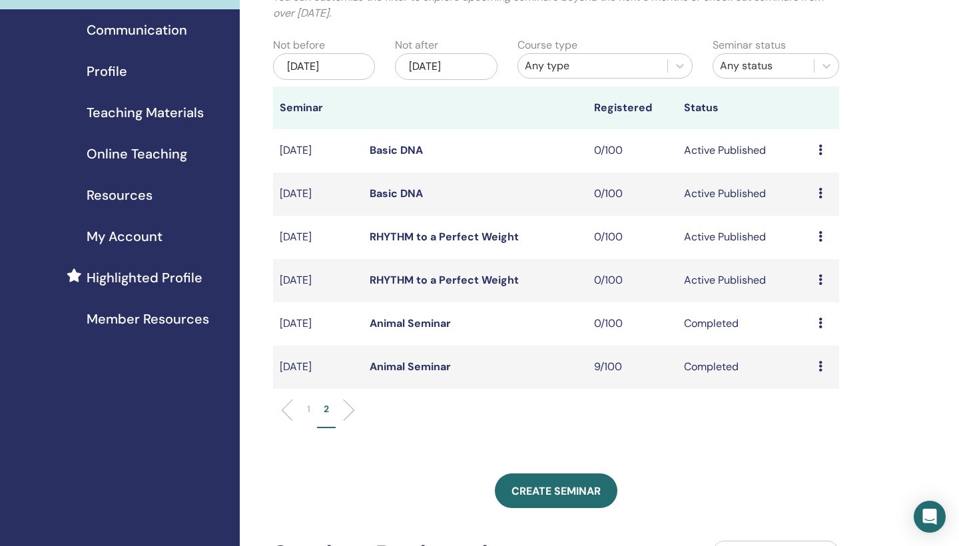
click at [442, 280] on link "RHYTHM to a Perfect Weight" at bounding box center [443, 280] width 149 height 14
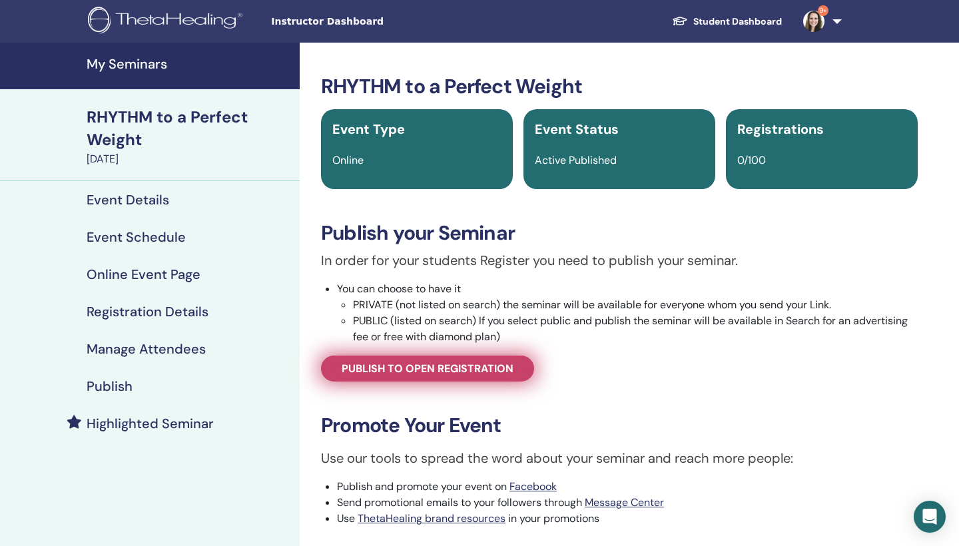
click at [434, 371] on span "Publish to open registration" at bounding box center [428, 369] width 172 height 14
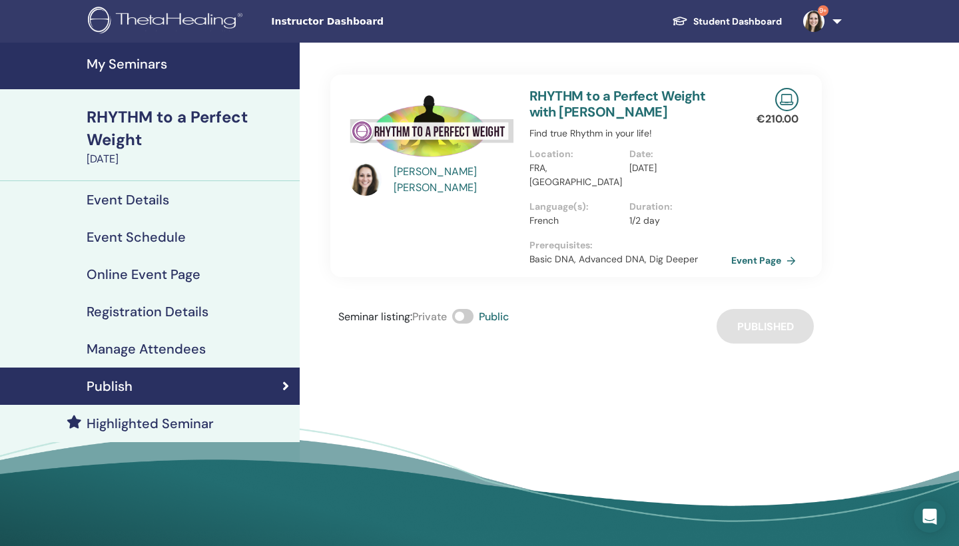
click at [756, 250] on link "Event Page" at bounding box center [766, 260] width 70 height 20
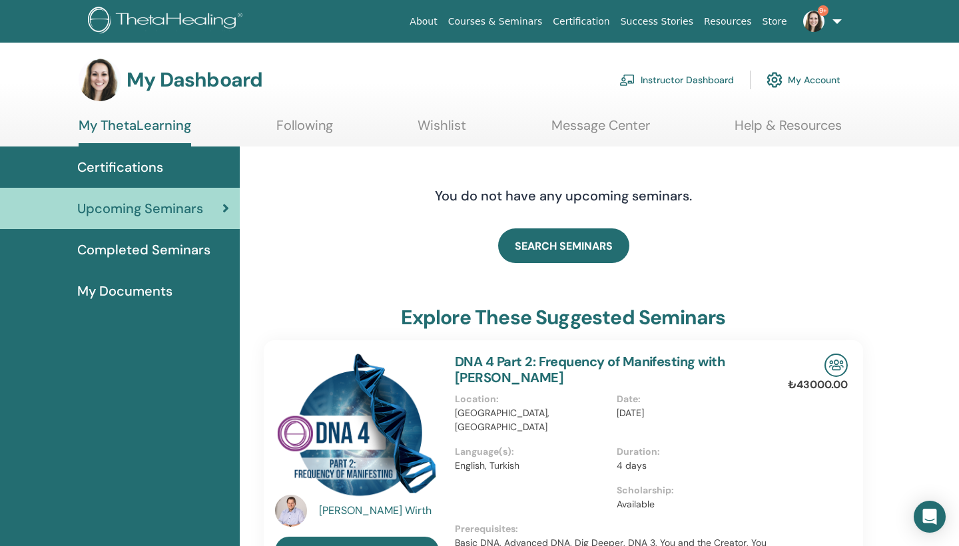
click at [674, 79] on link "Instructor Dashboard" at bounding box center [676, 79] width 115 height 29
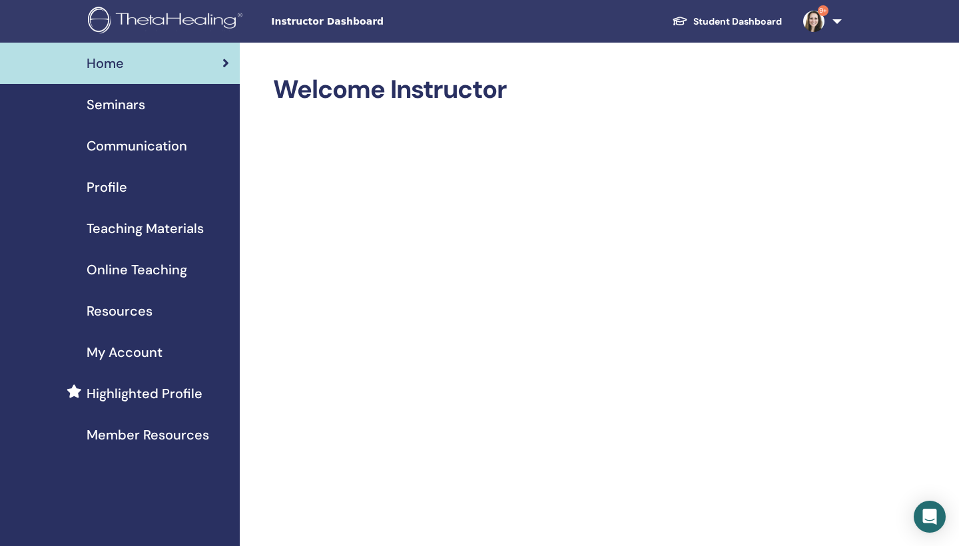
click at [134, 105] on span "Seminars" at bounding box center [116, 105] width 59 height 20
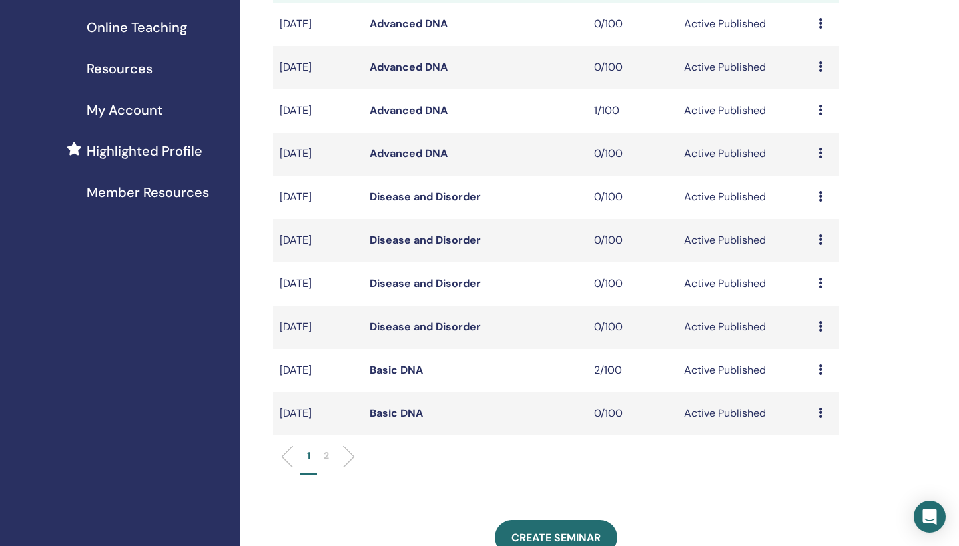
scroll to position [295, 0]
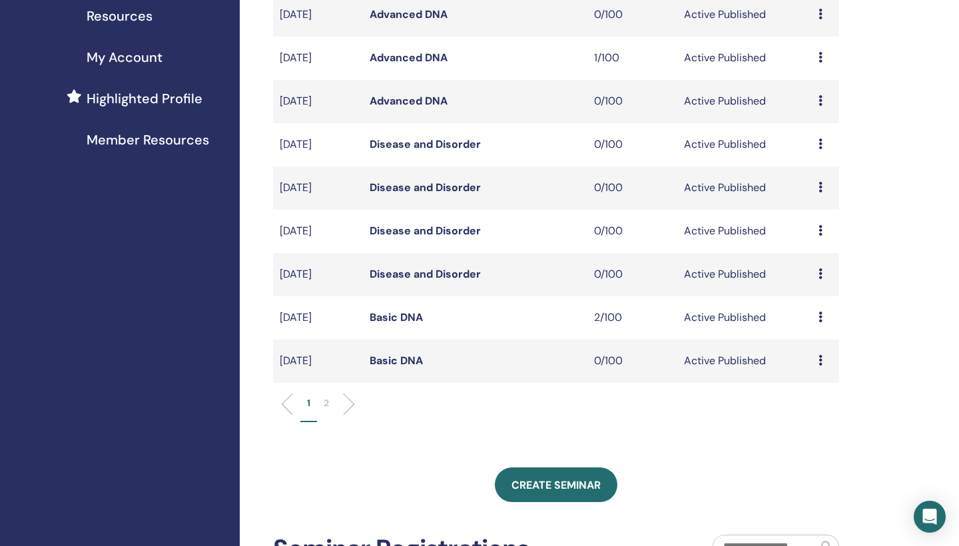
click at [327, 403] on p "2" at bounding box center [326, 403] width 5 height 14
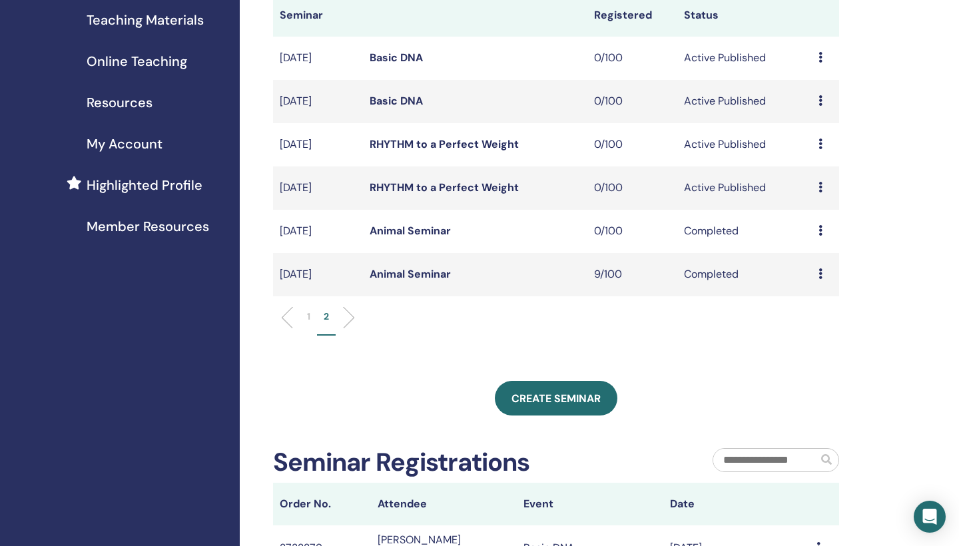
scroll to position [173, 0]
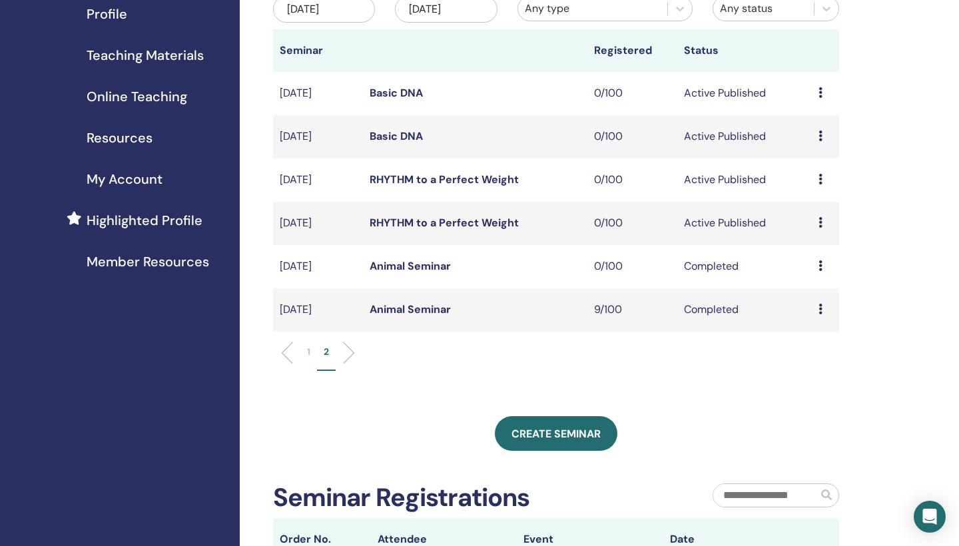
click at [459, 180] on link "RHYTHM to a Perfect Weight" at bounding box center [443, 179] width 149 height 14
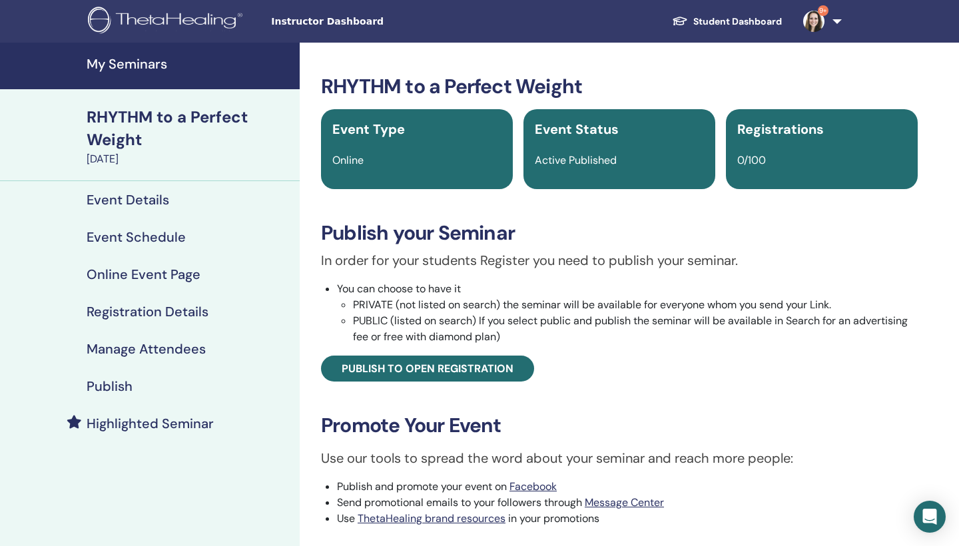
click at [170, 313] on h4 "Registration Details" at bounding box center [148, 312] width 122 height 16
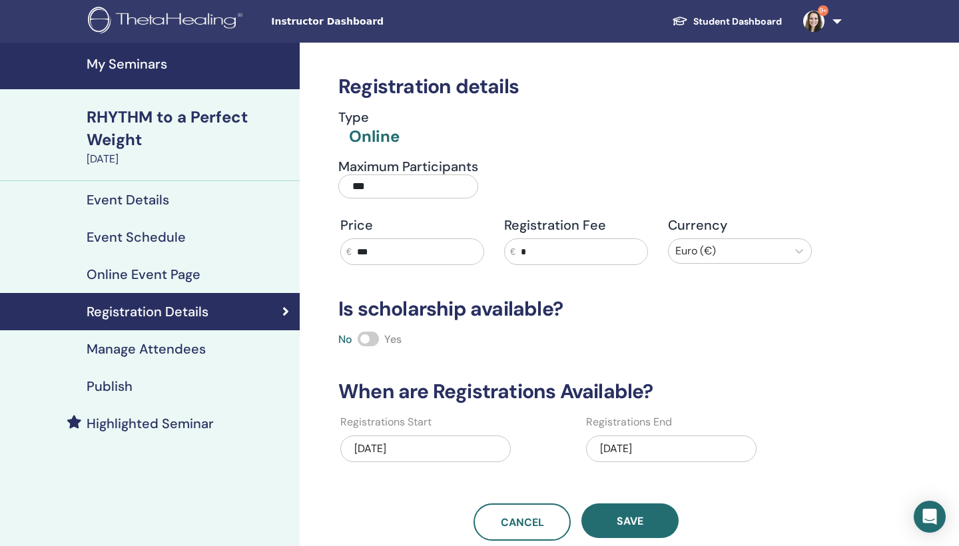
click at [565, 252] on input "*" at bounding box center [581, 251] width 132 height 25
type input "***"
drag, startPoint x: 395, startPoint y: 254, endPoint x: 338, endPoint y: 254, distance: 57.9
click at [338, 254] on div "Price € ***" at bounding box center [412, 241] width 164 height 48
type input "***"
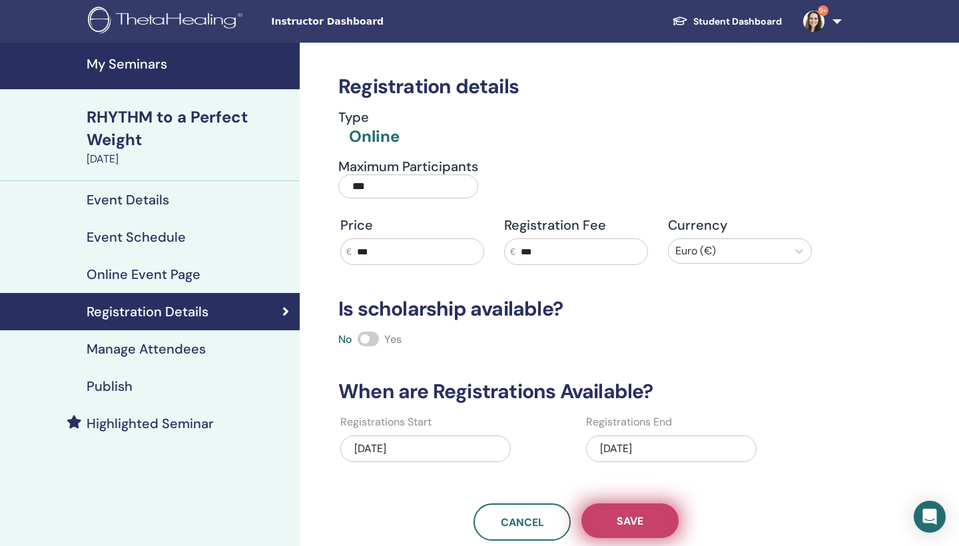
click at [643, 520] on span "Save" at bounding box center [629, 521] width 27 height 14
click at [160, 273] on h4 "Online Event Page" at bounding box center [144, 274] width 114 height 16
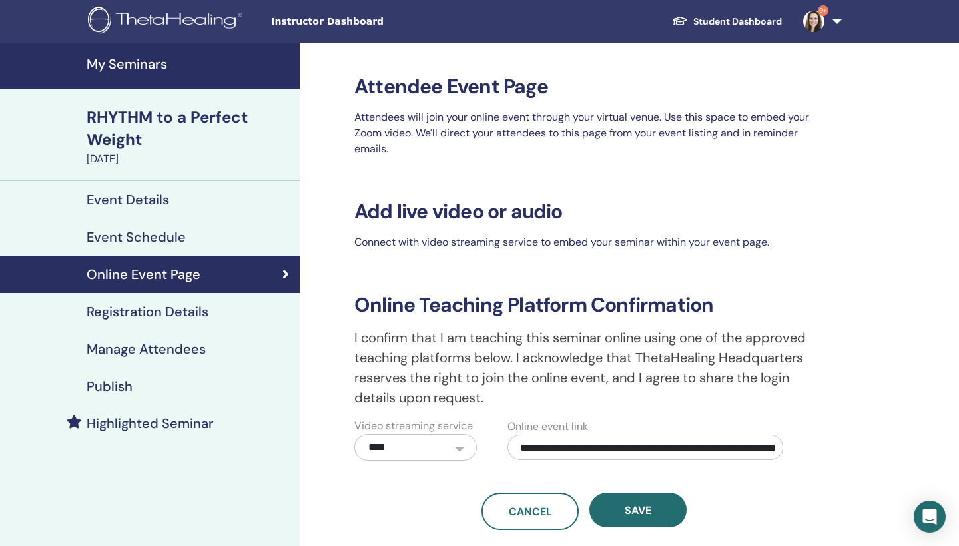
drag, startPoint x: 517, startPoint y: 446, endPoint x: 814, endPoint y: 454, distance: 297.7
click at [814, 454] on div "**********" at bounding box center [583, 349] width 475 height 362
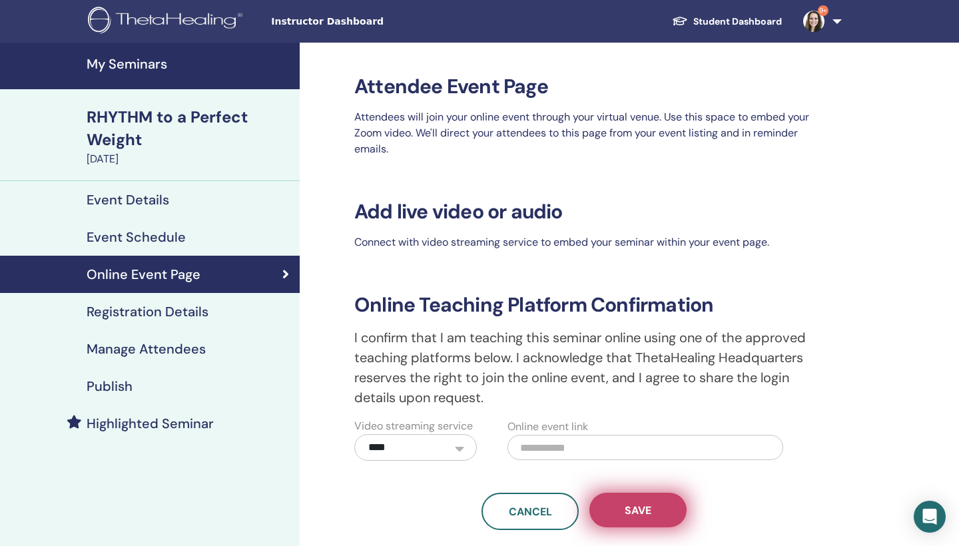
click at [646, 506] on span "Save" at bounding box center [637, 510] width 27 height 14
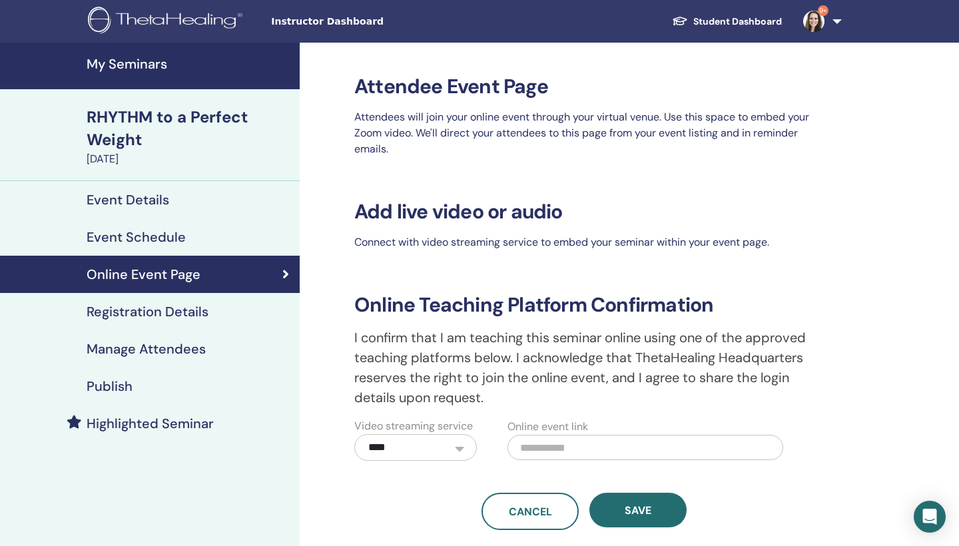
click at [172, 311] on h4 "Registration Details" at bounding box center [148, 312] width 122 height 16
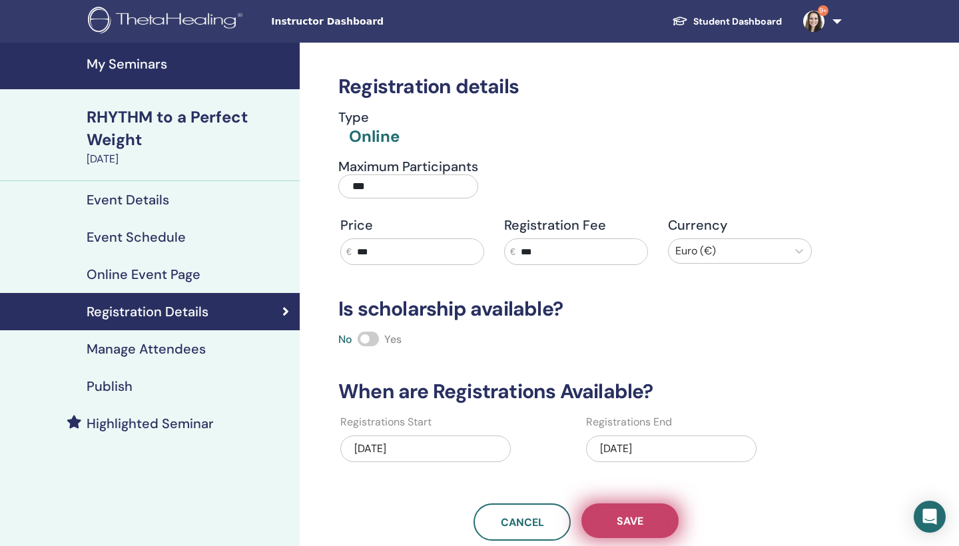
click at [648, 521] on button "Save" at bounding box center [629, 520] width 97 height 35
click at [118, 389] on h4 "Publish" at bounding box center [110, 386] width 46 height 16
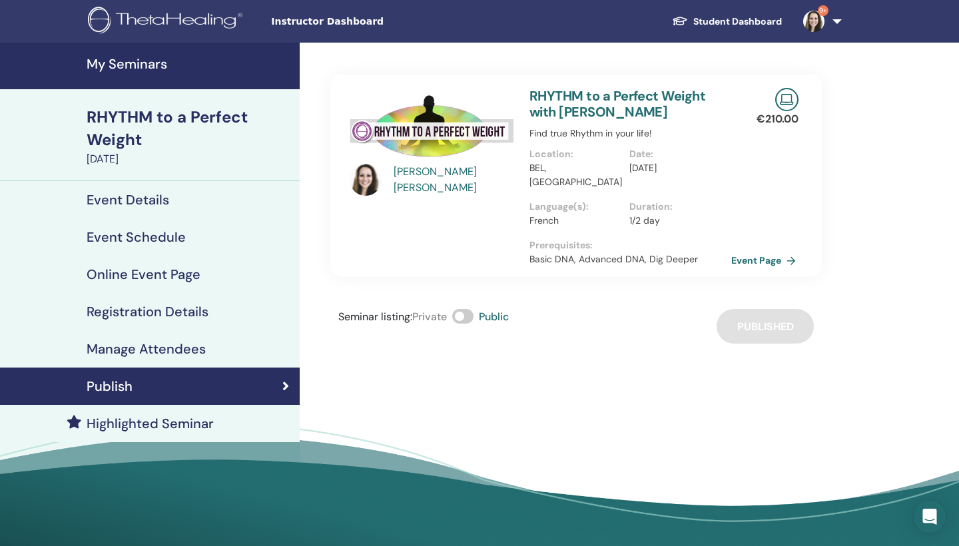
click at [756, 250] on link "Event Page" at bounding box center [766, 260] width 70 height 20
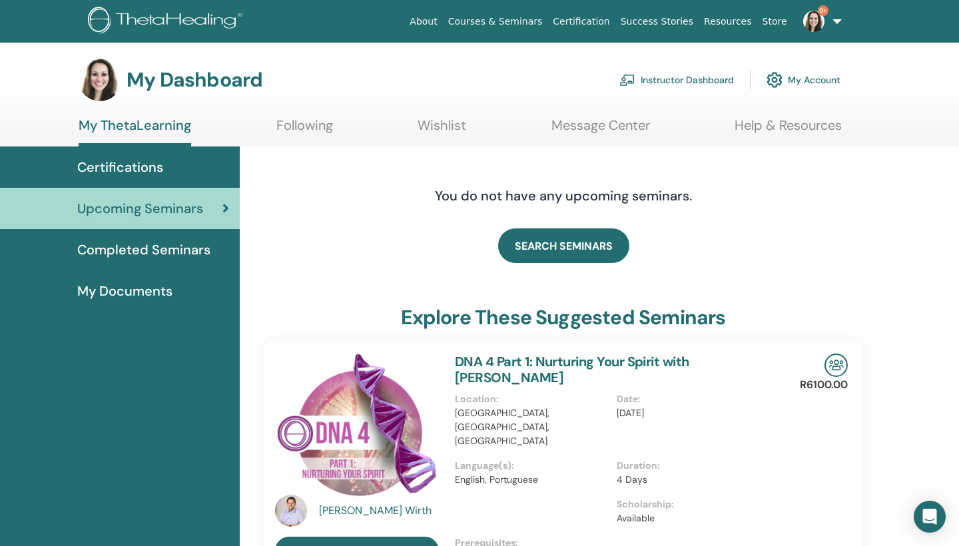
click at [668, 77] on link "Instructor Dashboard" at bounding box center [676, 79] width 115 height 29
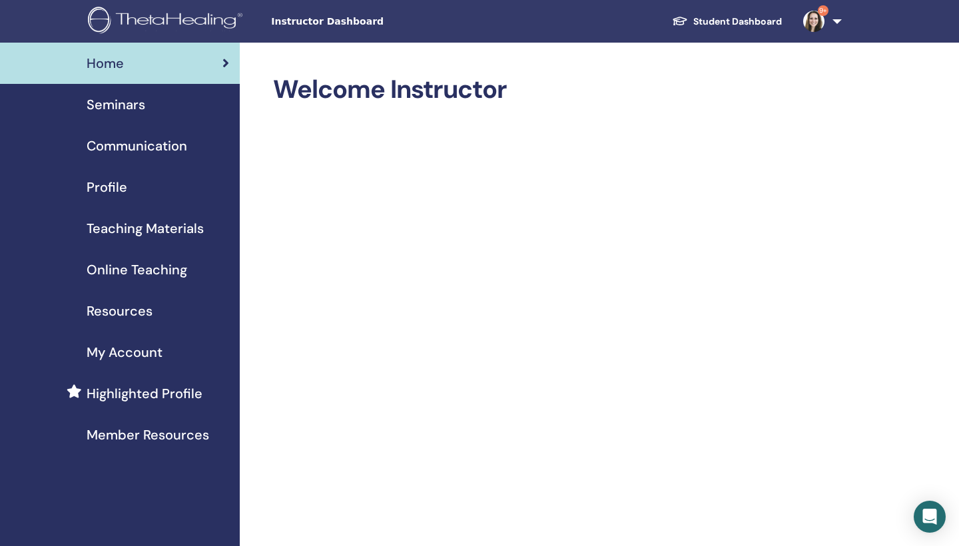
click at [133, 105] on span "Seminars" at bounding box center [116, 105] width 59 height 20
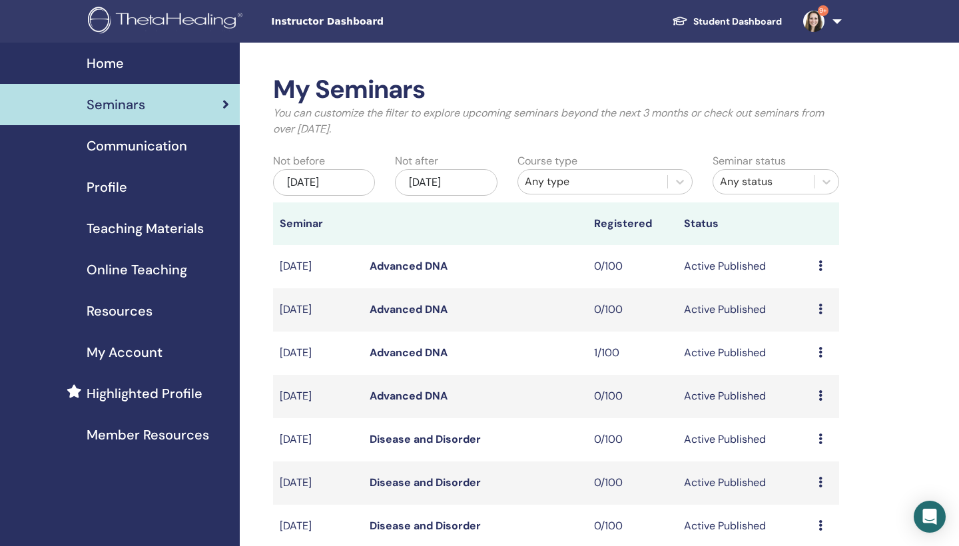
click at [144, 353] on span "My Account" at bounding box center [125, 352] width 76 height 20
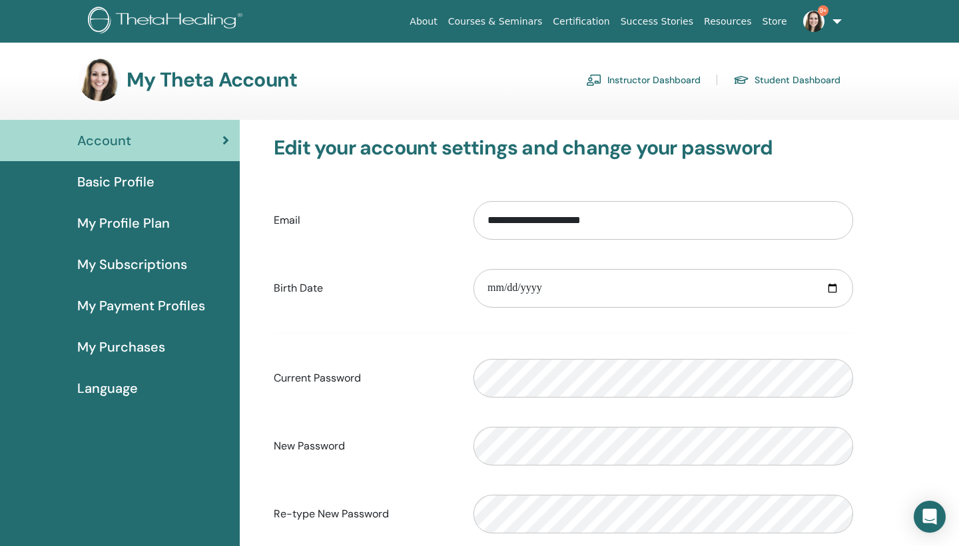
click at [666, 76] on link "Instructor Dashboard" at bounding box center [643, 79] width 115 height 21
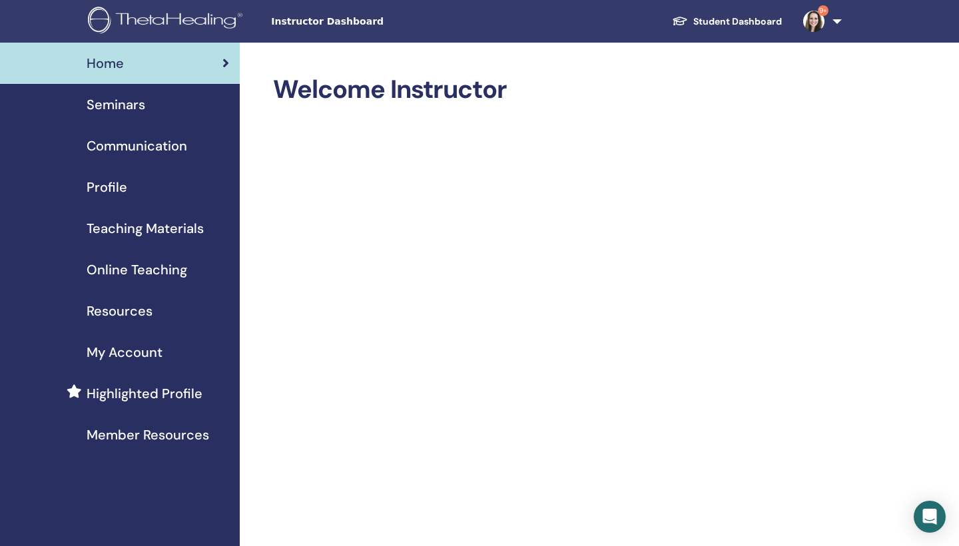
click at [124, 229] on span "Teaching Materials" at bounding box center [145, 228] width 117 height 20
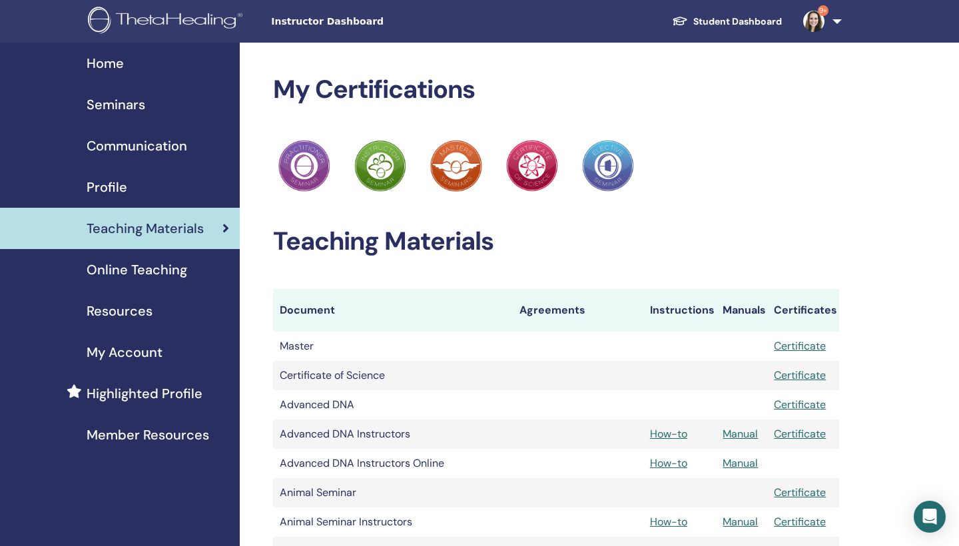
click at [129, 258] on link "Online Teaching" at bounding box center [120, 269] width 240 height 41
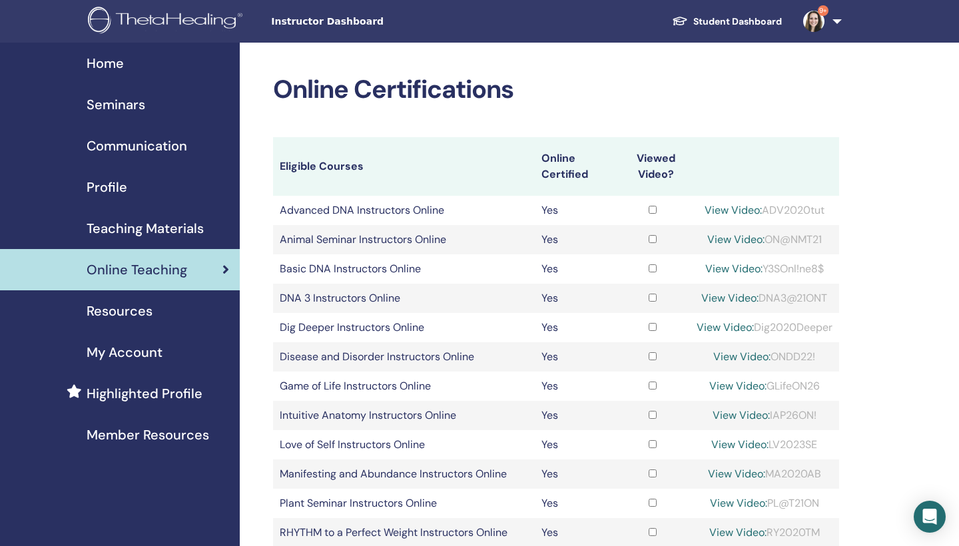
click at [749, 18] on link "Student Dashboard" at bounding box center [726, 21] width 131 height 25
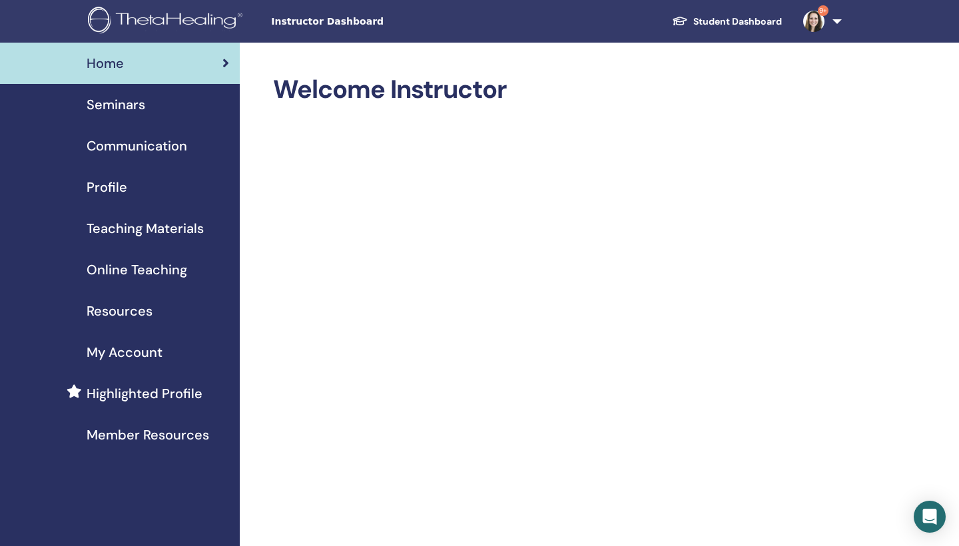
click at [139, 106] on span "Seminars" at bounding box center [116, 105] width 59 height 20
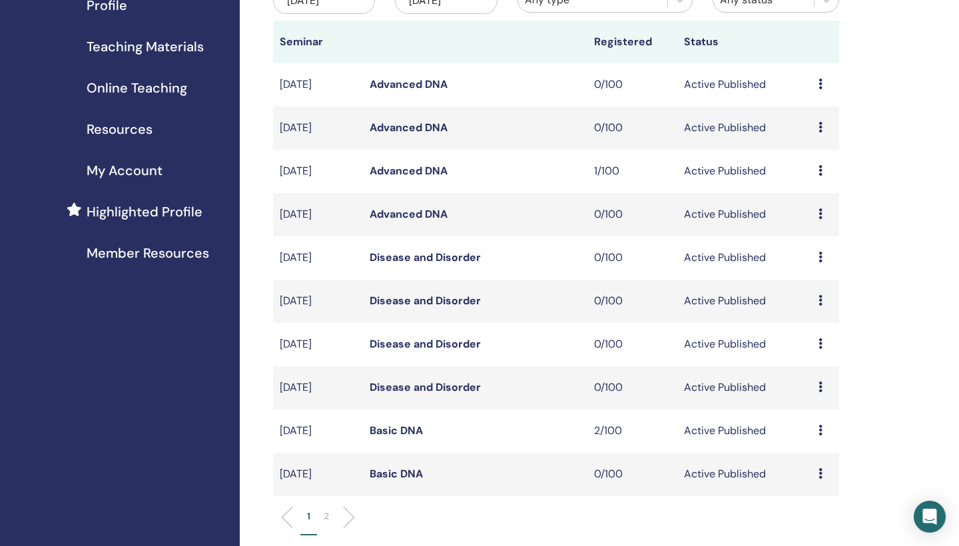
scroll to position [284, 0]
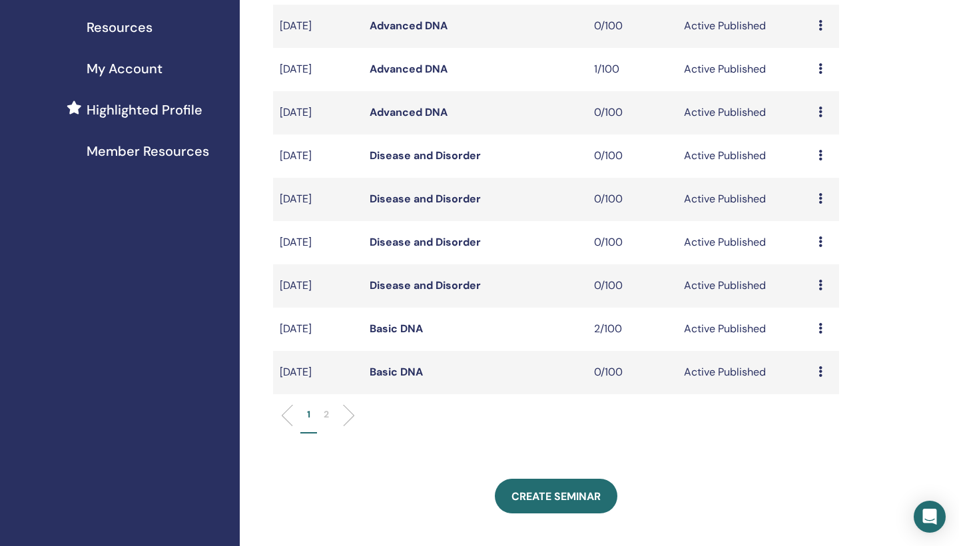
click at [328, 412] on p "2" at bounding box center [326, 414] width 5 height 14
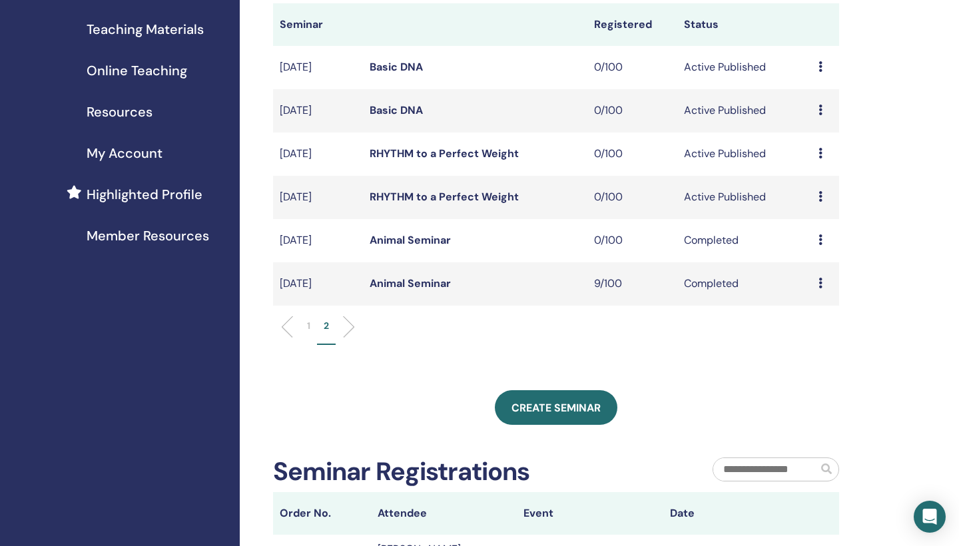
scroll to position [197, 0]
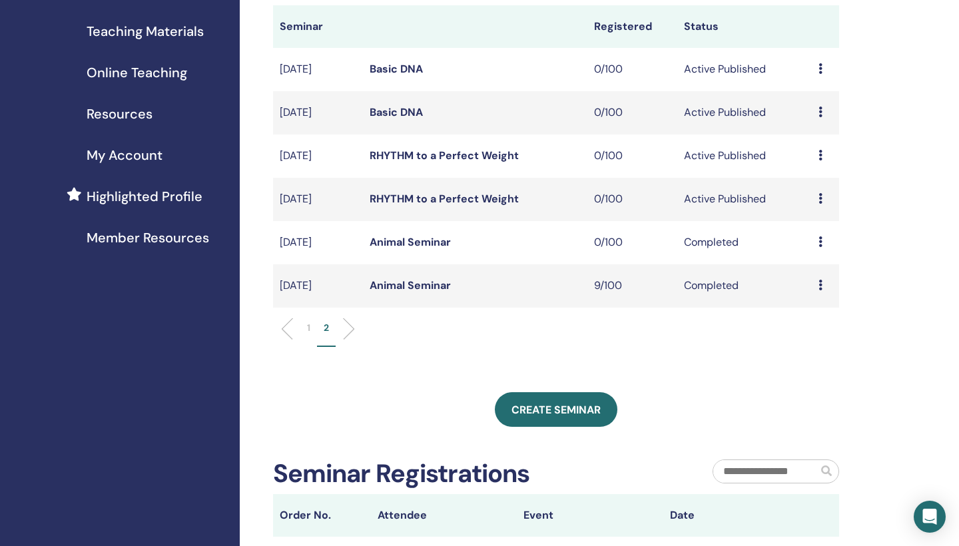
click at [499, 153] on link "RHYTHM to a Perfect Weight" at bounding box center [443, 155] width 149 height 14
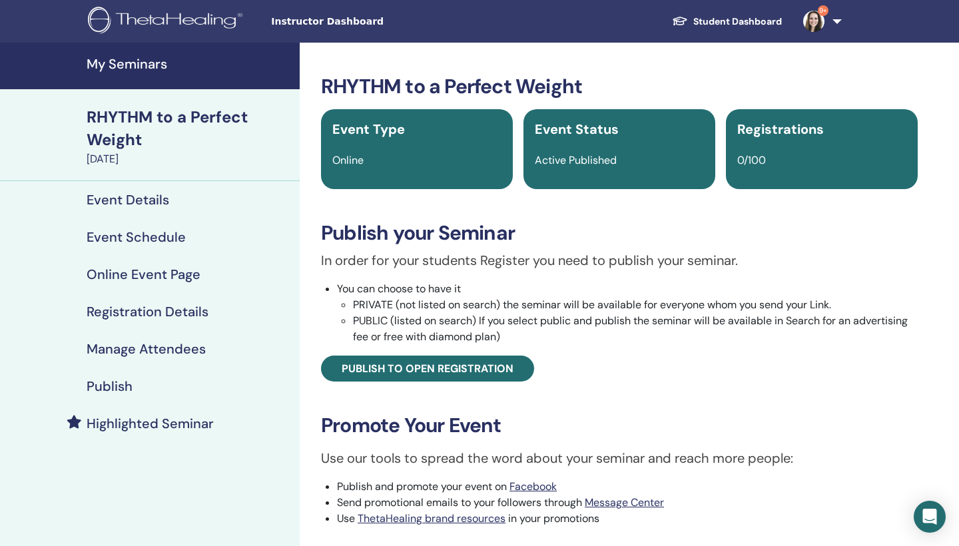
click at [170, 322] on link "Registration Details" at bounding box center [150, 311] width 300 height 37
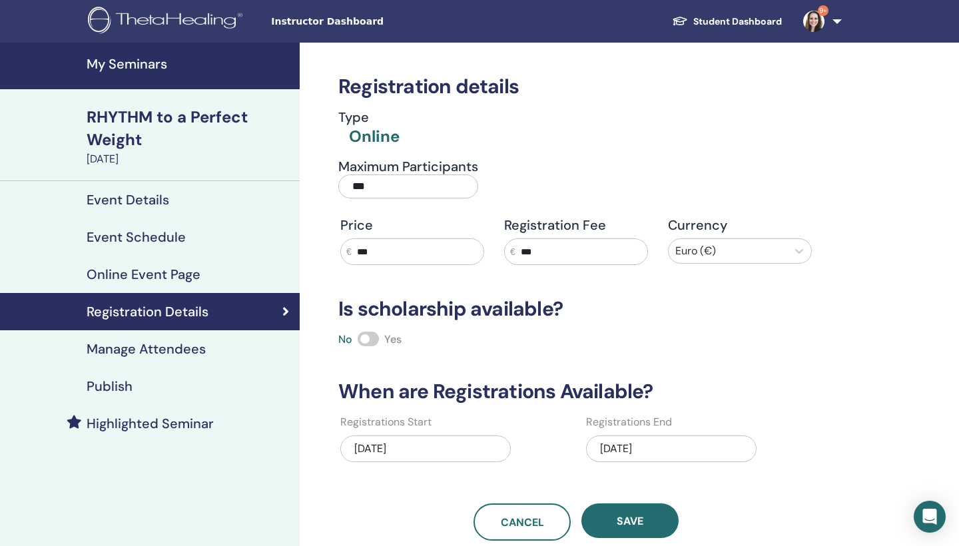
click at [154, 276] on h4 "Online Event Page" at bounding box center [144, 274] width 114 height 16
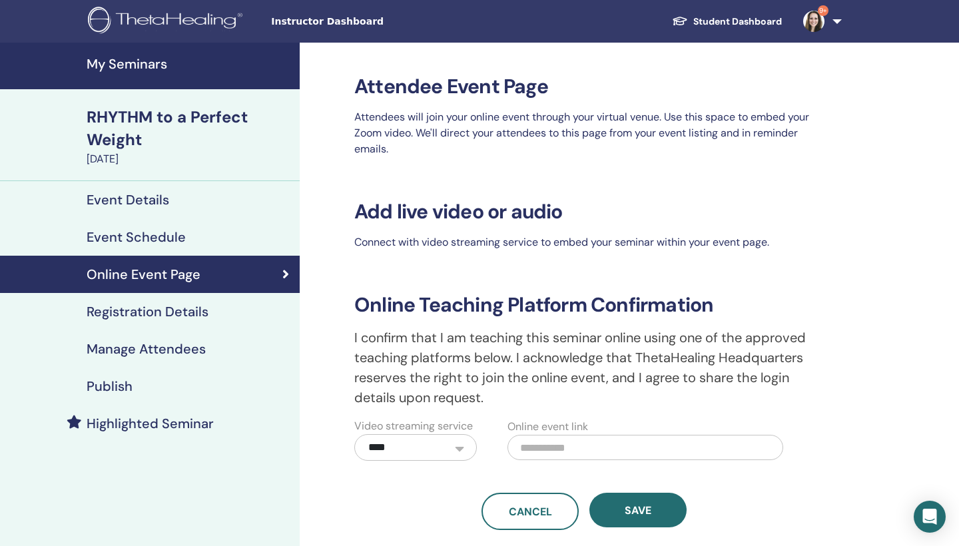
click at [147, 200] on h4 "Event Details" at bounding box center [128, 200] width 83 height 16
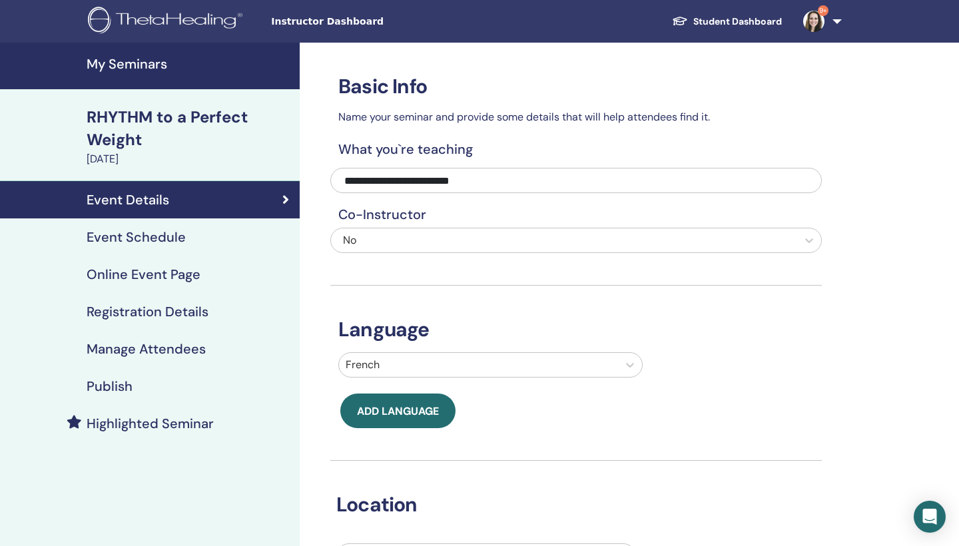
click at [154, 310] on h4 "Registration Details" at bounding box center [148, 312] width 122 height 16
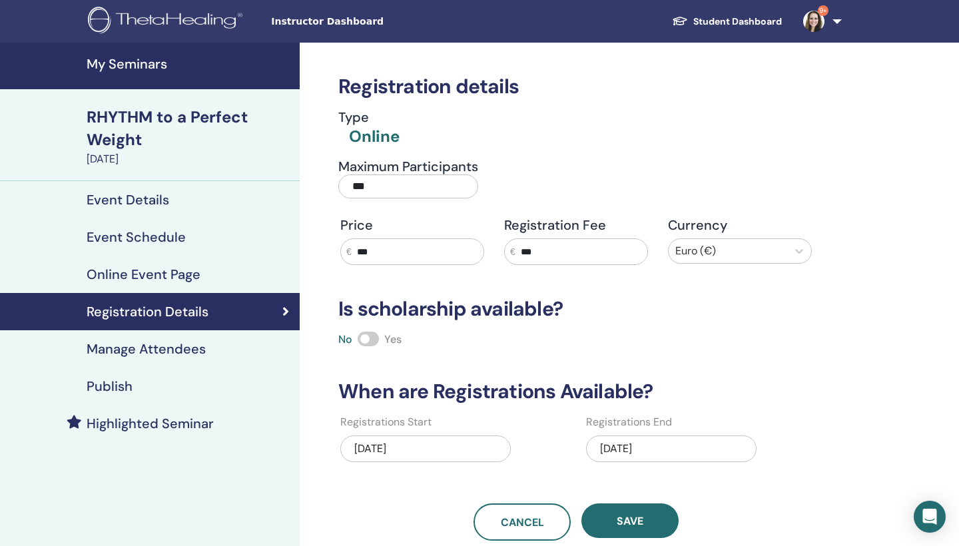
click at [121, 385] on h4 "Publish" at bounding box center [110, 386] width 46 height 16
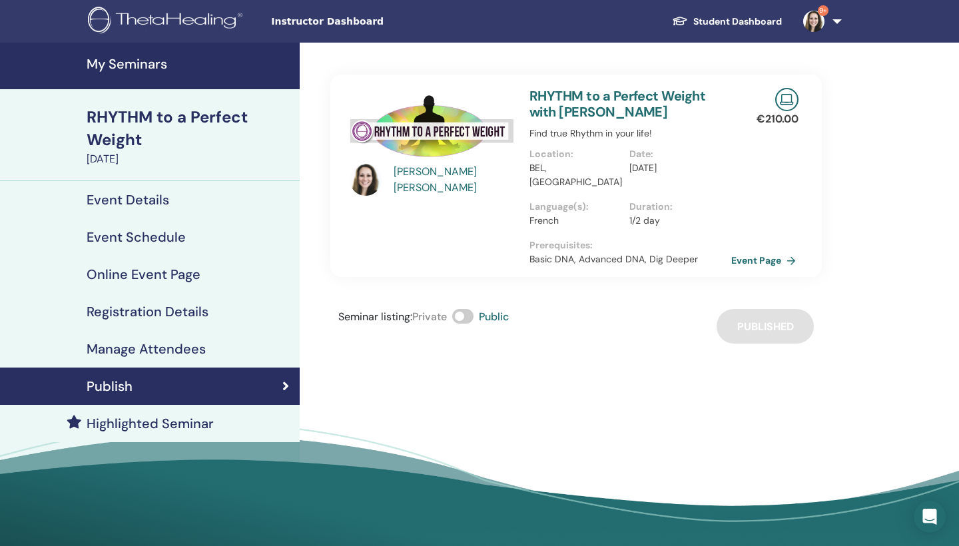
click at [762, 250] on link "Event Page" at bounding box center [766, 260] width 70 height 20
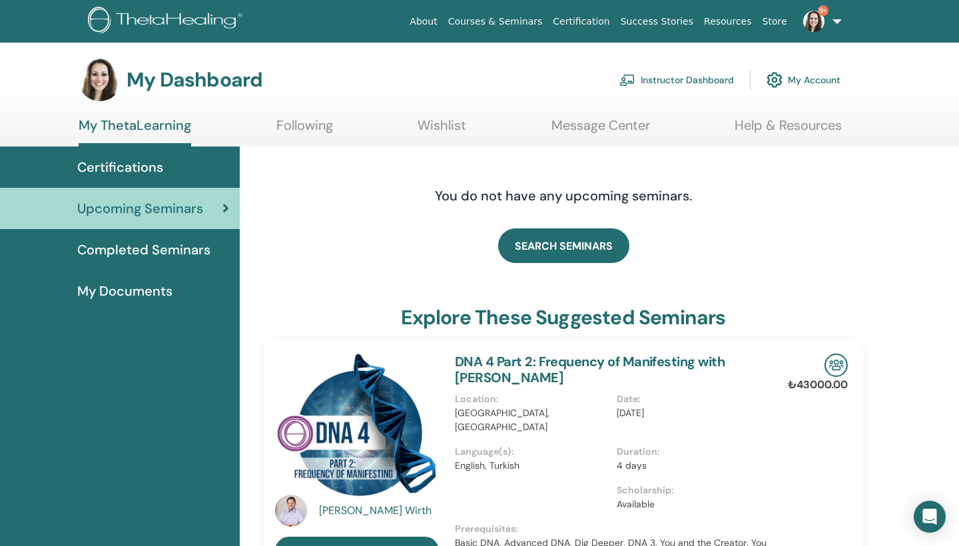
click at [664, 75] on link "Instructor Dashboard" at bounding box center [676, 79] width 115 height 29
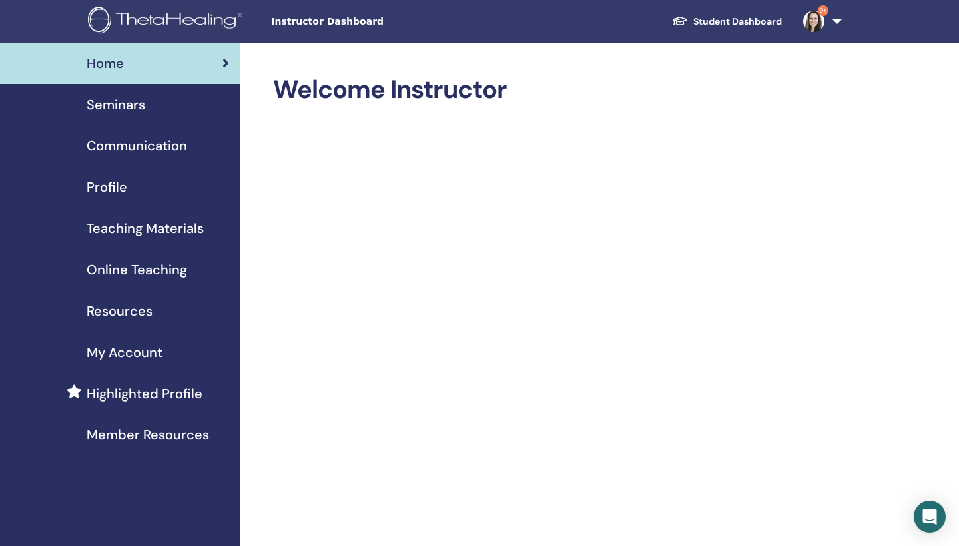
click at [112, 100] on span "Seminars" at bounding box center [116, 105] width 59 height 20
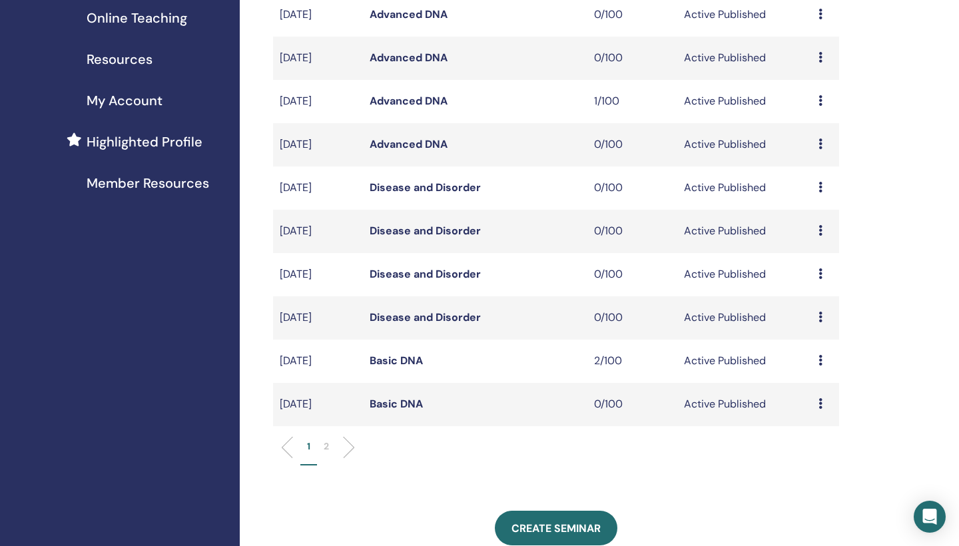
scroll to position [276, 0]
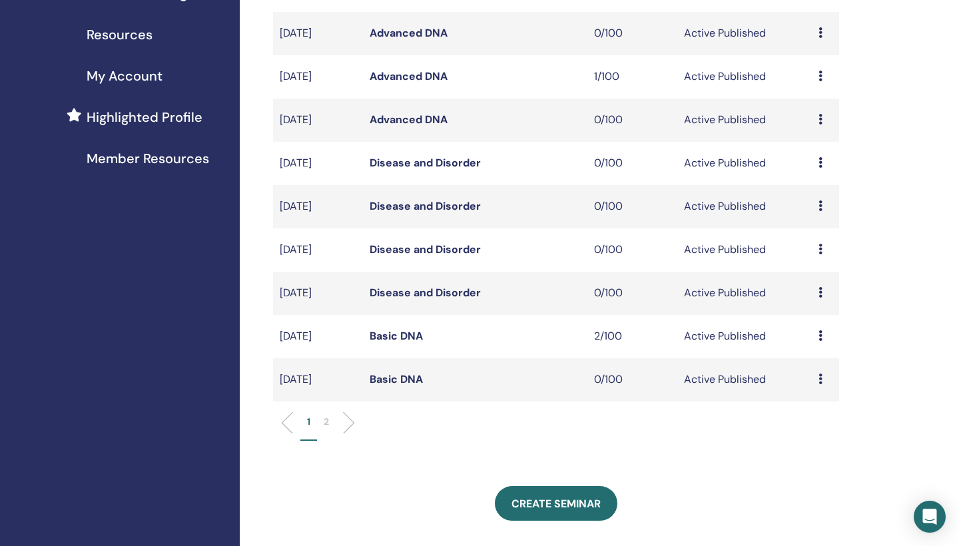
click at [322, 418] on li "2" at bounding box center [326, 428] width 19 height 26
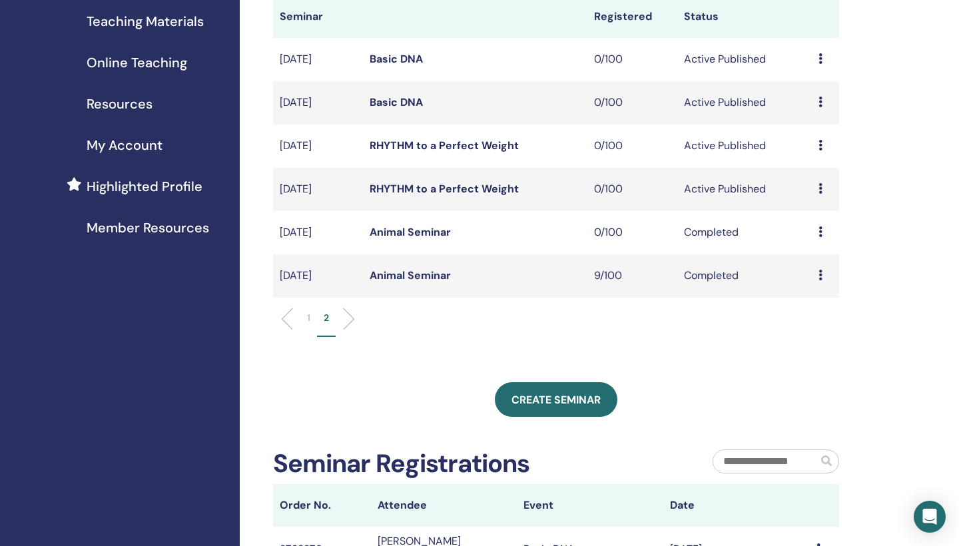
scroll to position [188, 0]
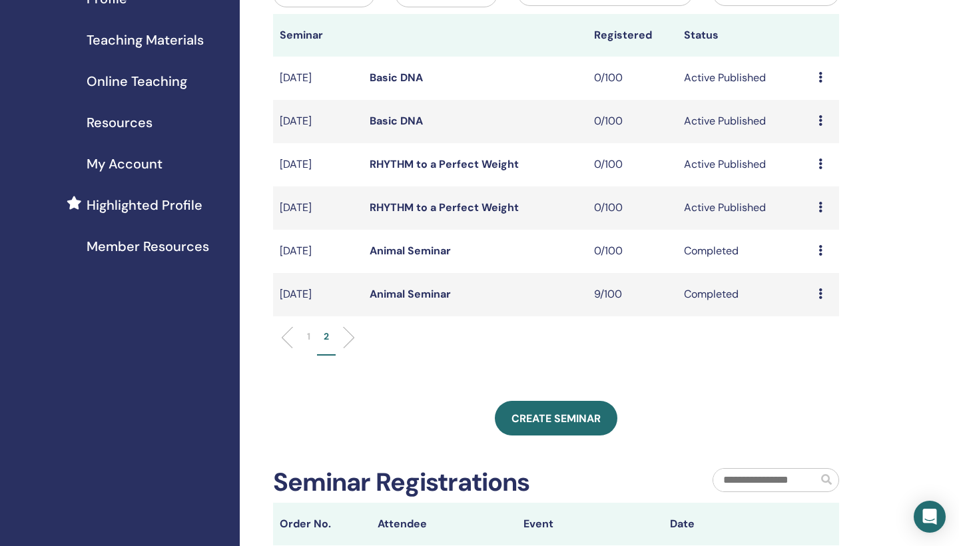
click at [474, 164] on link "RHYTHM to a Perfect Weight" at bounding box center [443, 164] width 149 height 14
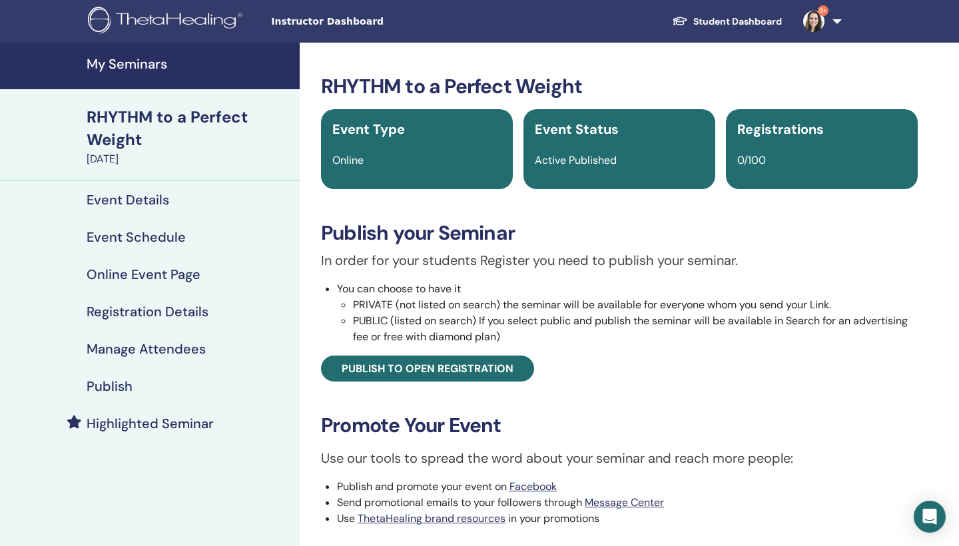
click at [148, 196] on h4 "Event Details" at bounding box center [128, 200] width 83 height 16
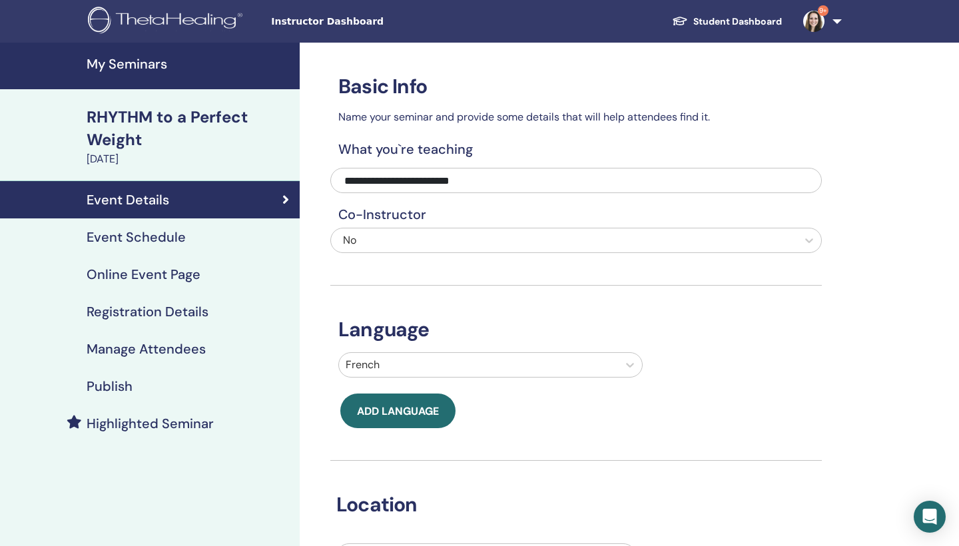
click at [153, 237] on h4 "Event Schedule" at bounding box center [136, 237] width 99 height 16
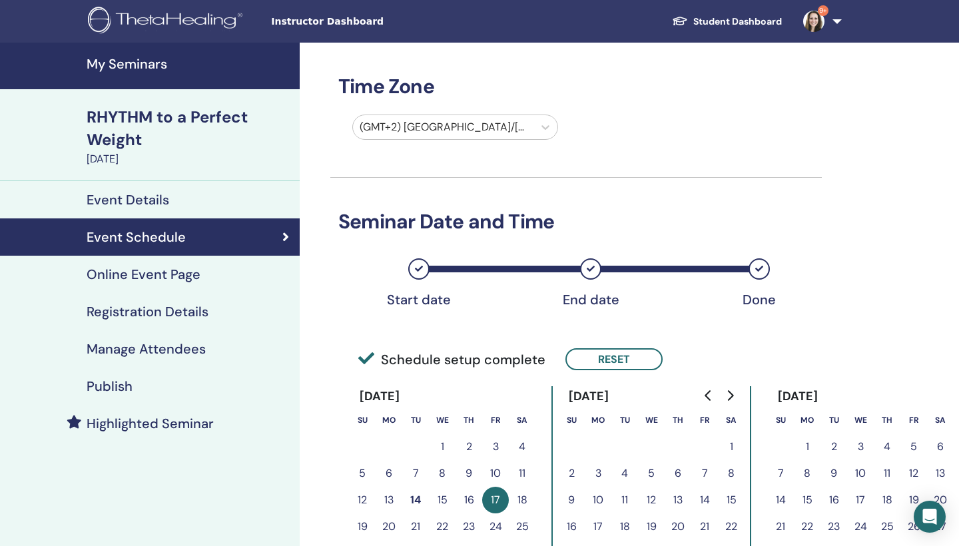
click at [159, 265] on link "Online Event Page" at bounding box center [150, 274] width 300 height 37
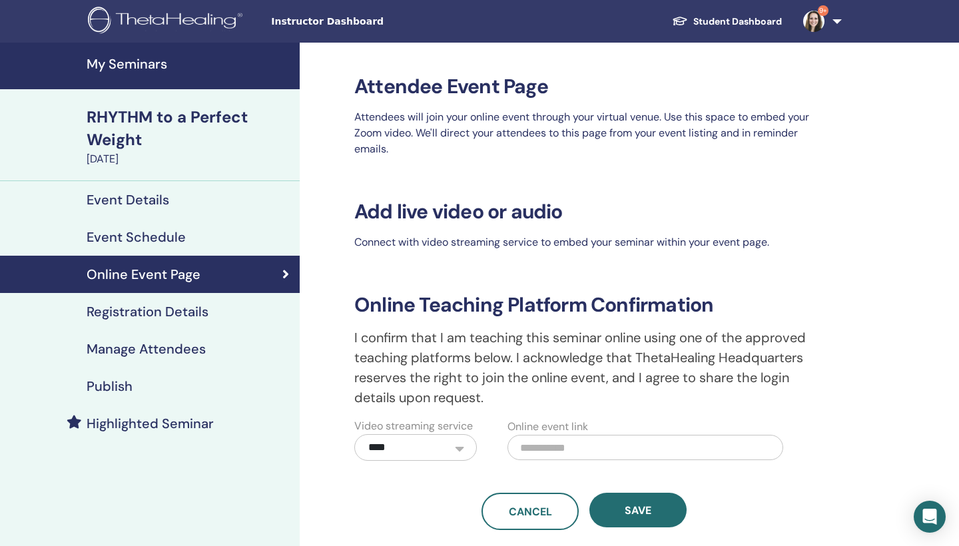
click at [168, 313] on h4 "Registration Details" at bounding box center [148, 312] width 122 height 16
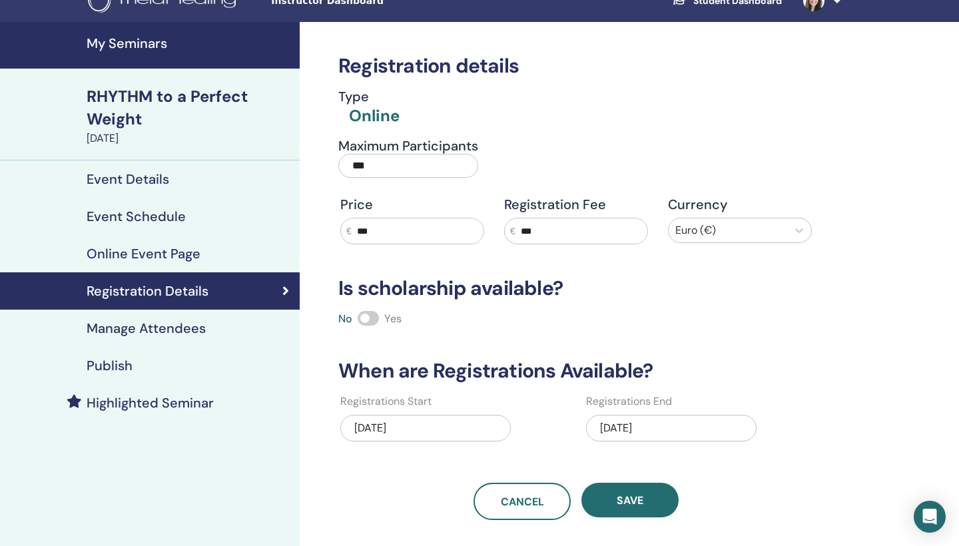
scroll to position [26, 0]
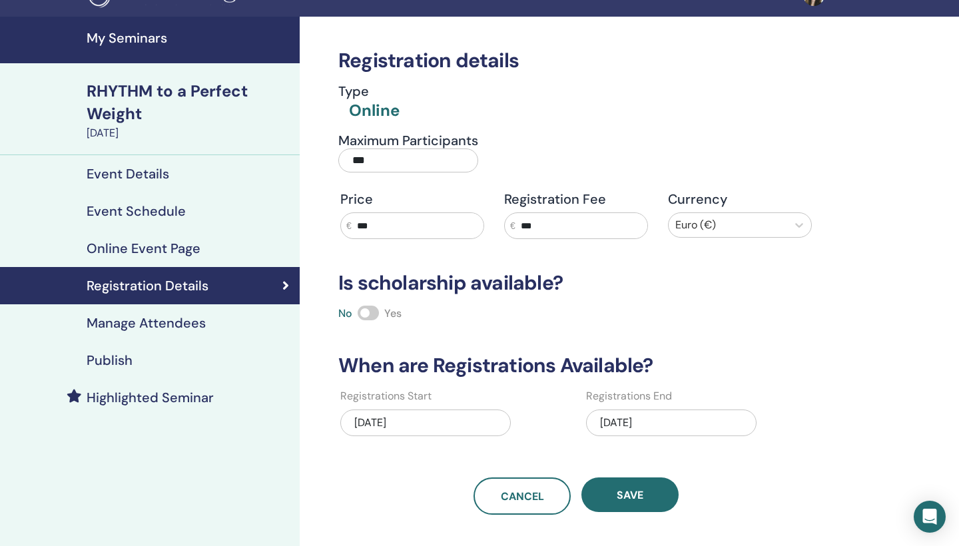
click at [174, 324] on h4 "Manage Attendees" at bounding box center [146, 323] width 119 height 16
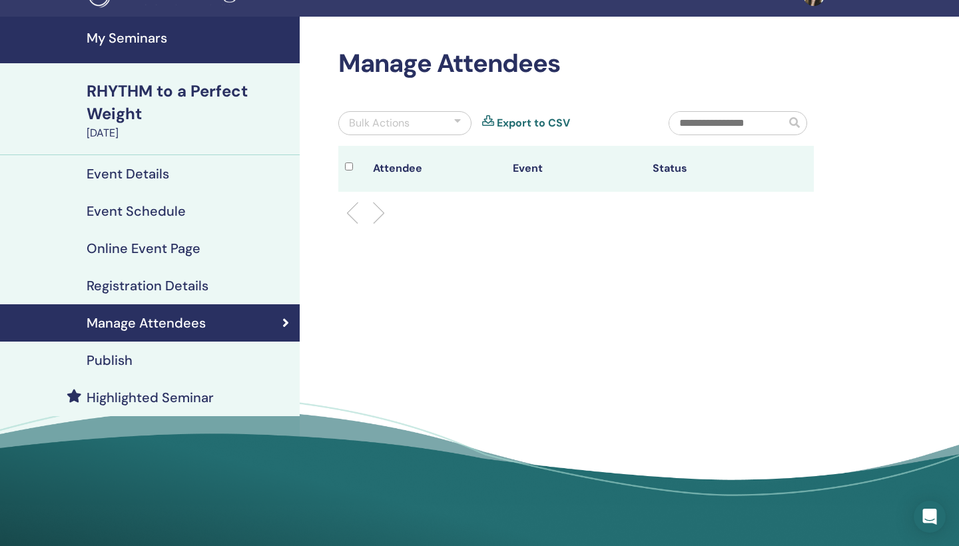
click at [168, 288] on h4 "Registration Details" at bounding box center [148, 286] width 122 height 16
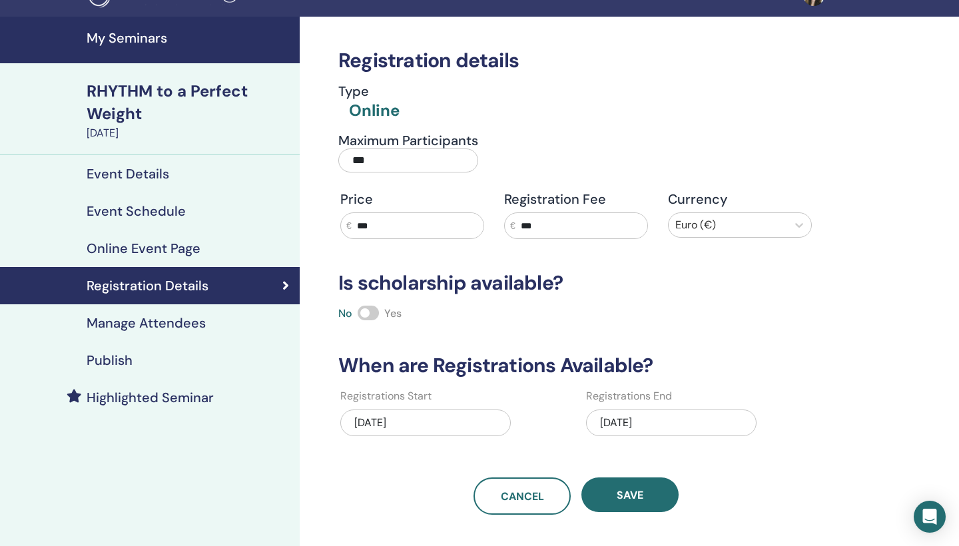
click at [170, 250] on h4 "Online Event Page" at bounding box center [144, 248] width 114 height 16
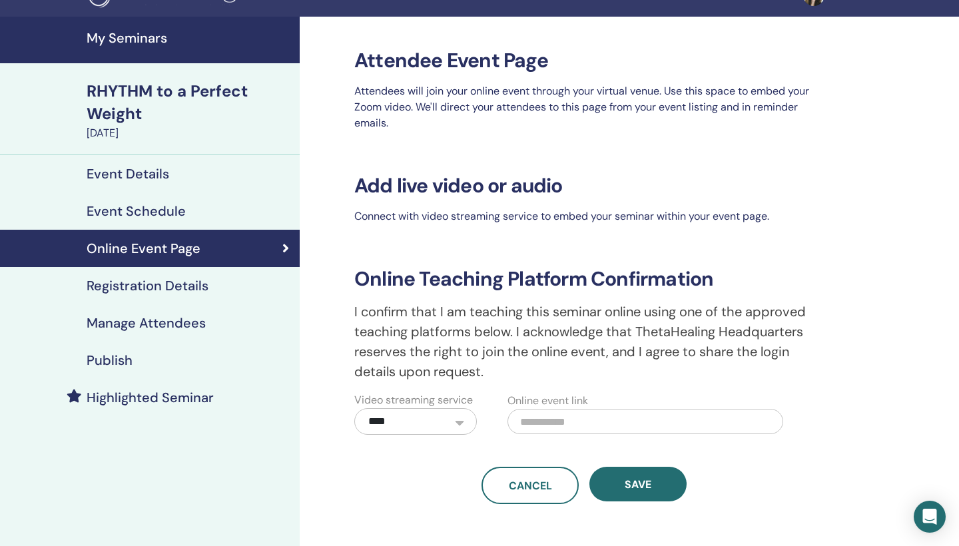
click at [122, 365] on h4 "Publish" at bounding box center [110, 360] width 46 height 16
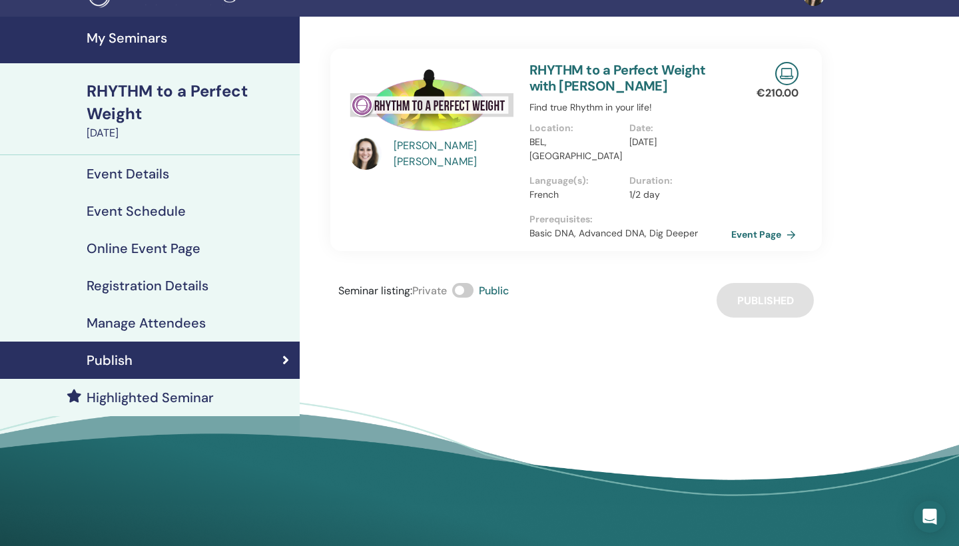
click at [761, 224] on link "Event Page" at bounding box center [766, 234] width 70 height 20
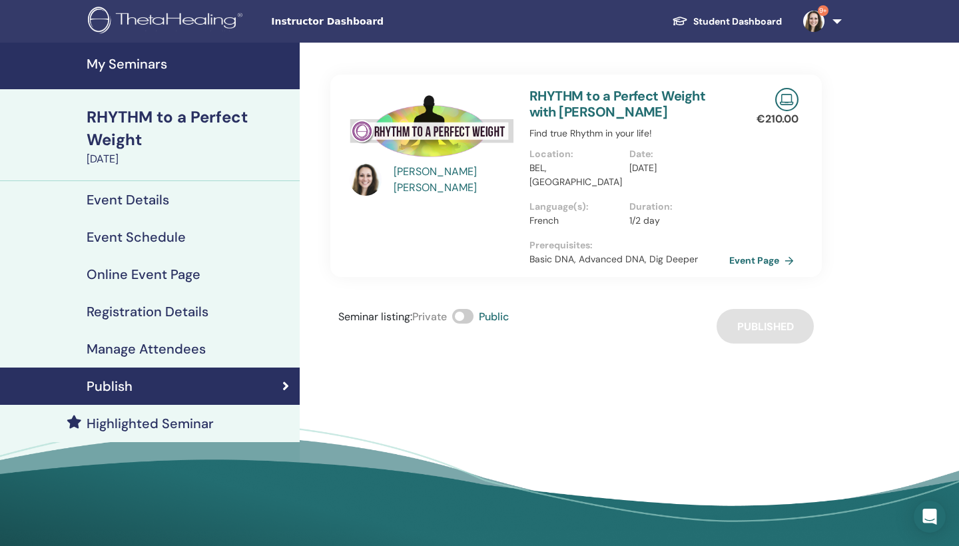
click at [748, 21] on link "Student Dashboard" at bounding box center [726, 21] width 131 height 25
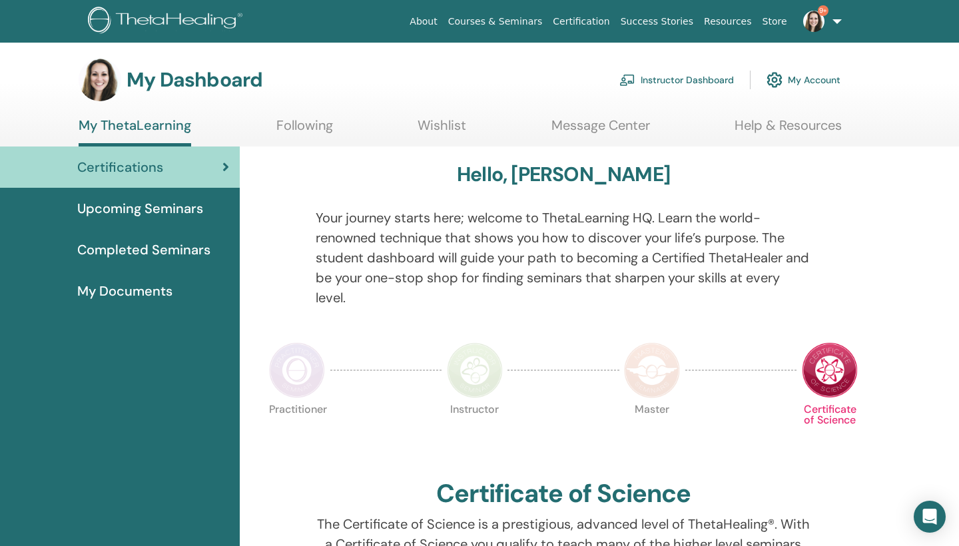
click at [660, 81] on link "Instructor Dashboard" at bounding box center [676, 79] width 115 height 29
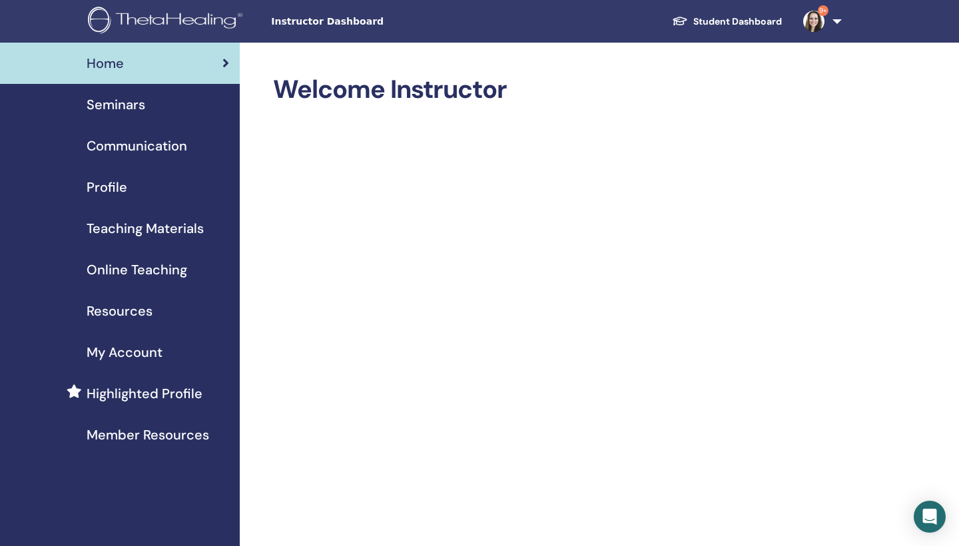
click at [117, 105] on span "Seminars" at bounding box center [116, 105] width 59 height 20
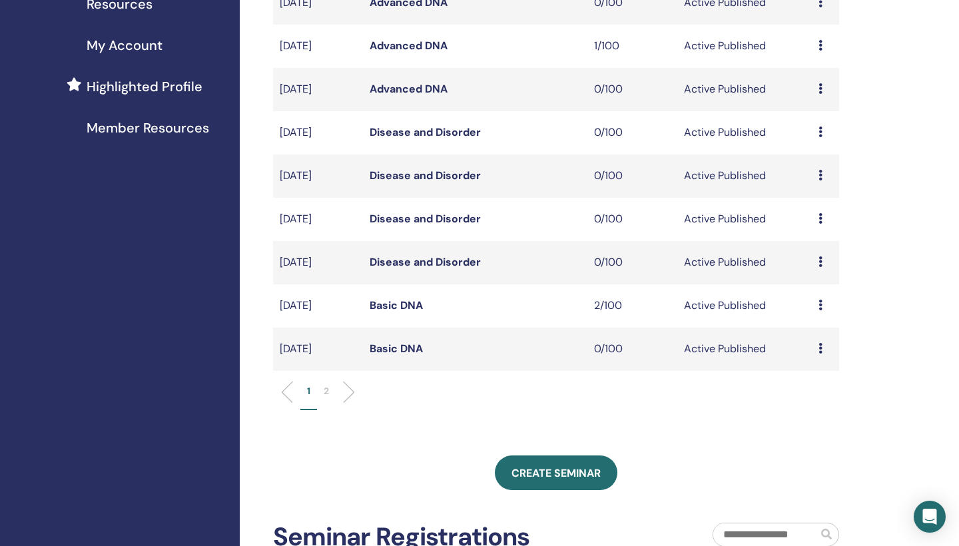
scroll to position [468, 0]
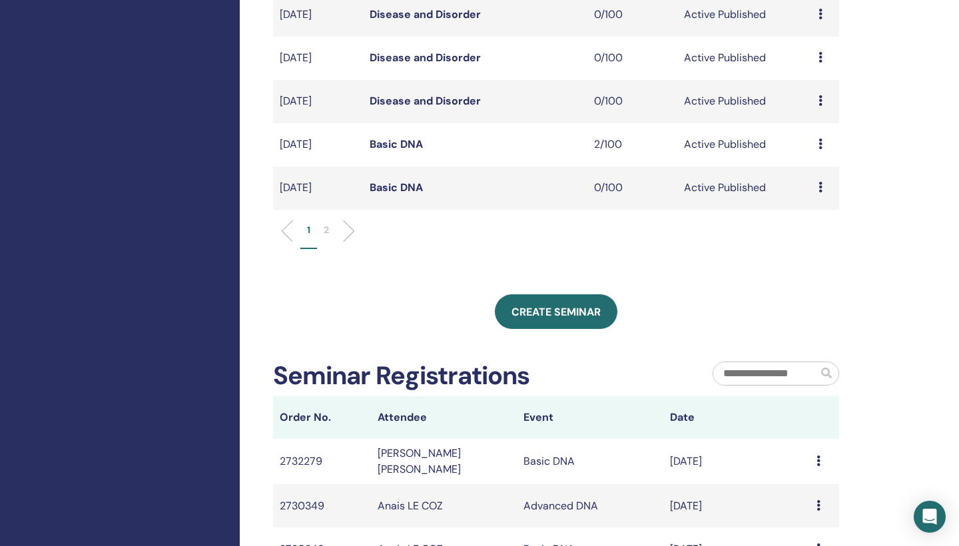
click at [326, 226] on p "2" at bounding box center [326, 230] width 5 height 14
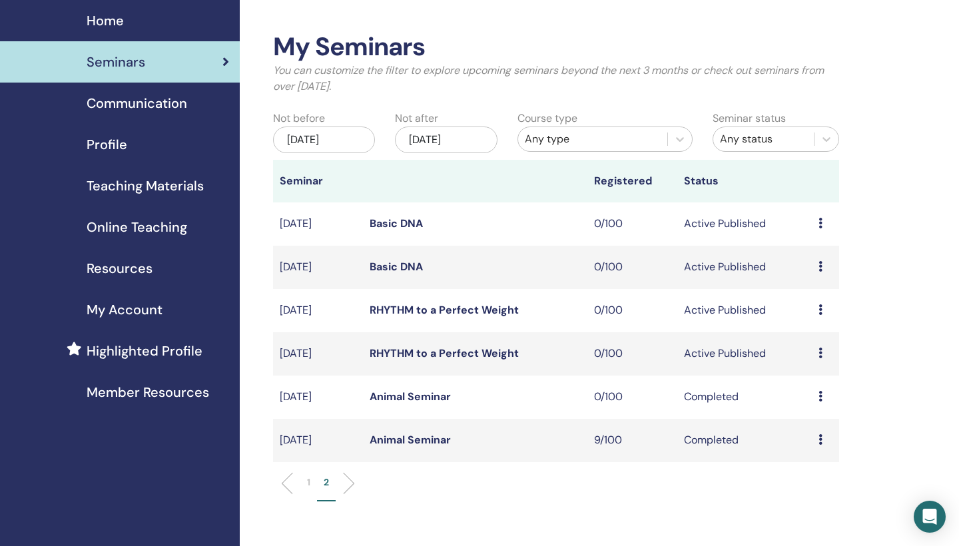
scroll to position [61, 0]
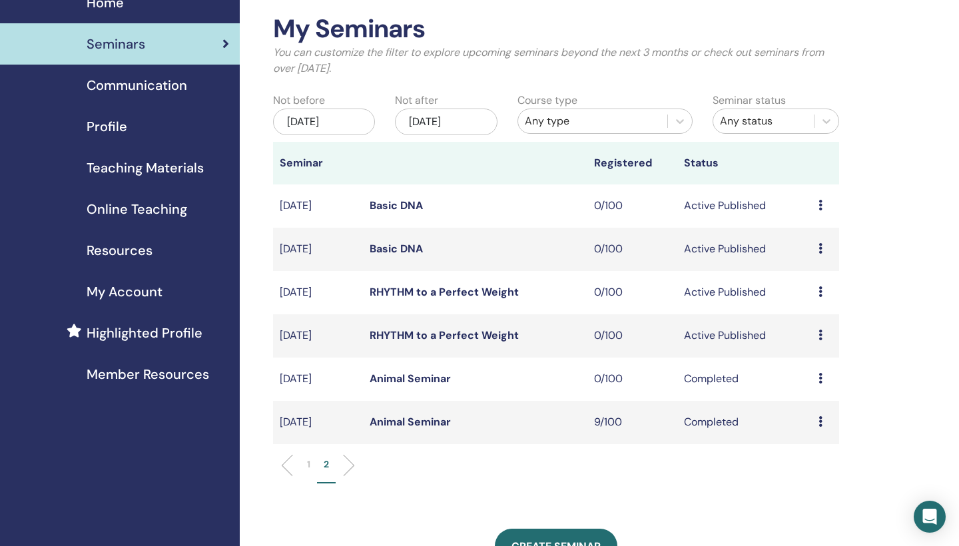
click at [429, 342] on link "RHYTHM to a Perfect Weight" at bounding box center [443, 335] width 149 height 14
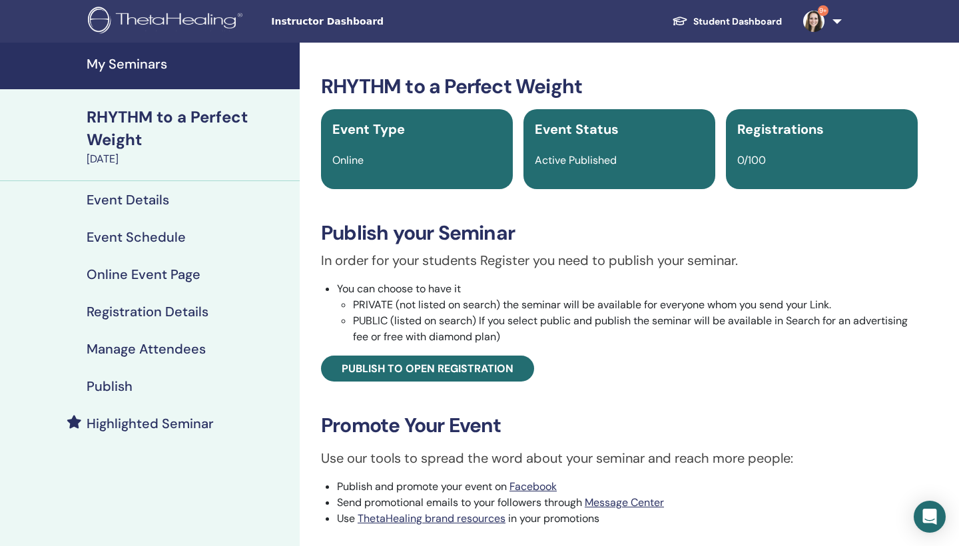
click at [121, 384] on h4 "Publish" at bounding box center [110, 386] width 46 height 16
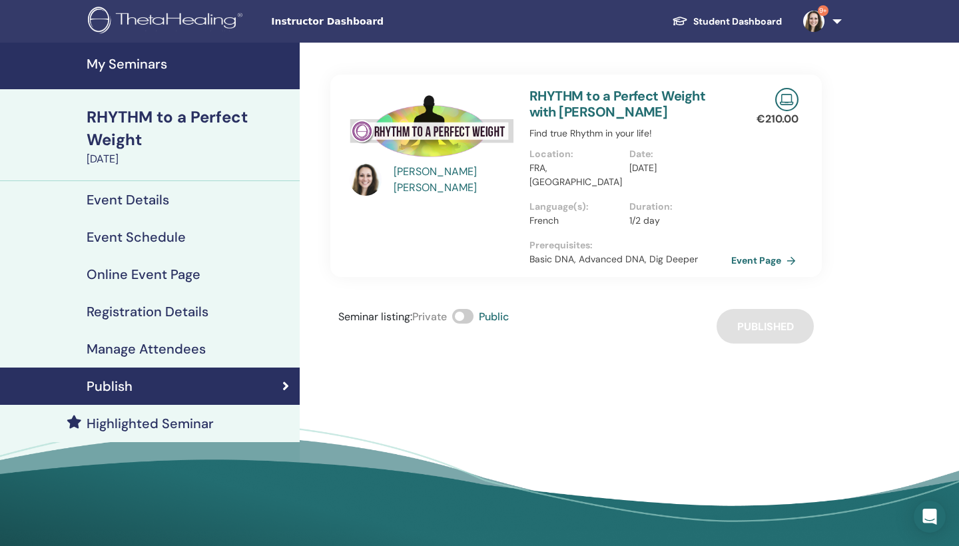
click at [754, 250] on link "Event Page" at bounding box center [766, 260] width 70 height 20
